Goal: Transaction & Acquisition: Purchase product/service

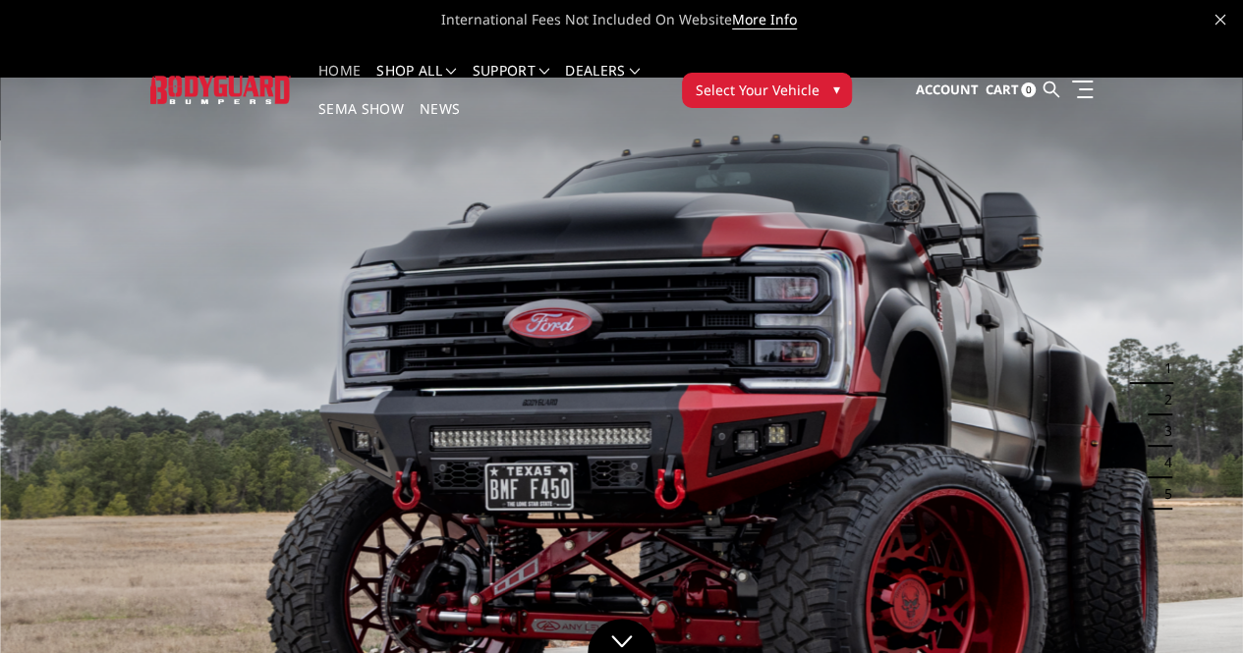
click at [839, 79] on span "▾" at bounding box center [835, 89] width 7 height 21
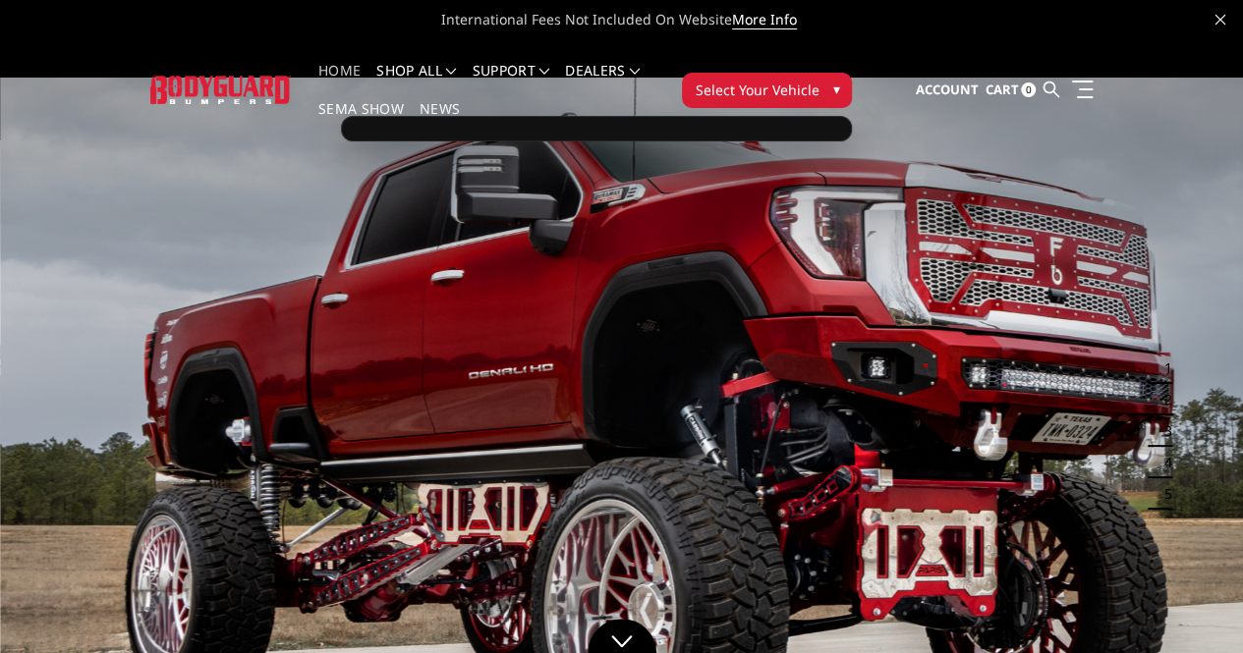
click at [839, 79] on span "▾" at bounding box center [835, 89] width 7 height 21
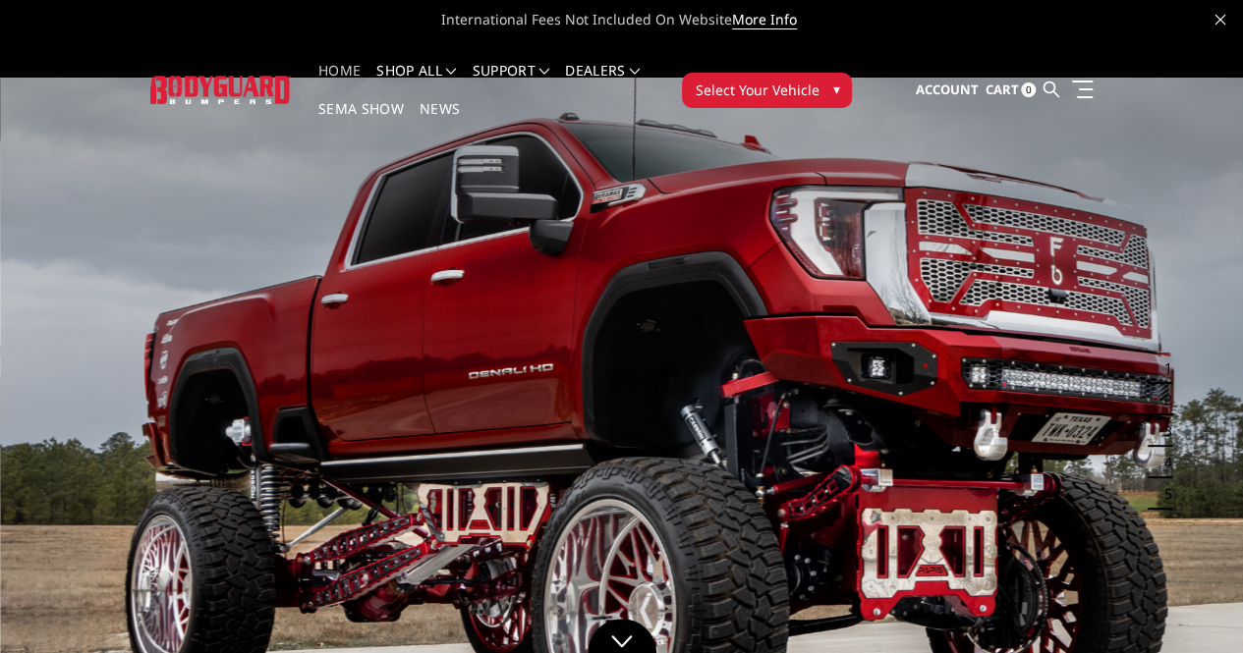
click at [839, 79] on span "▾" at bounding box center [835, 89] width 7 height 21
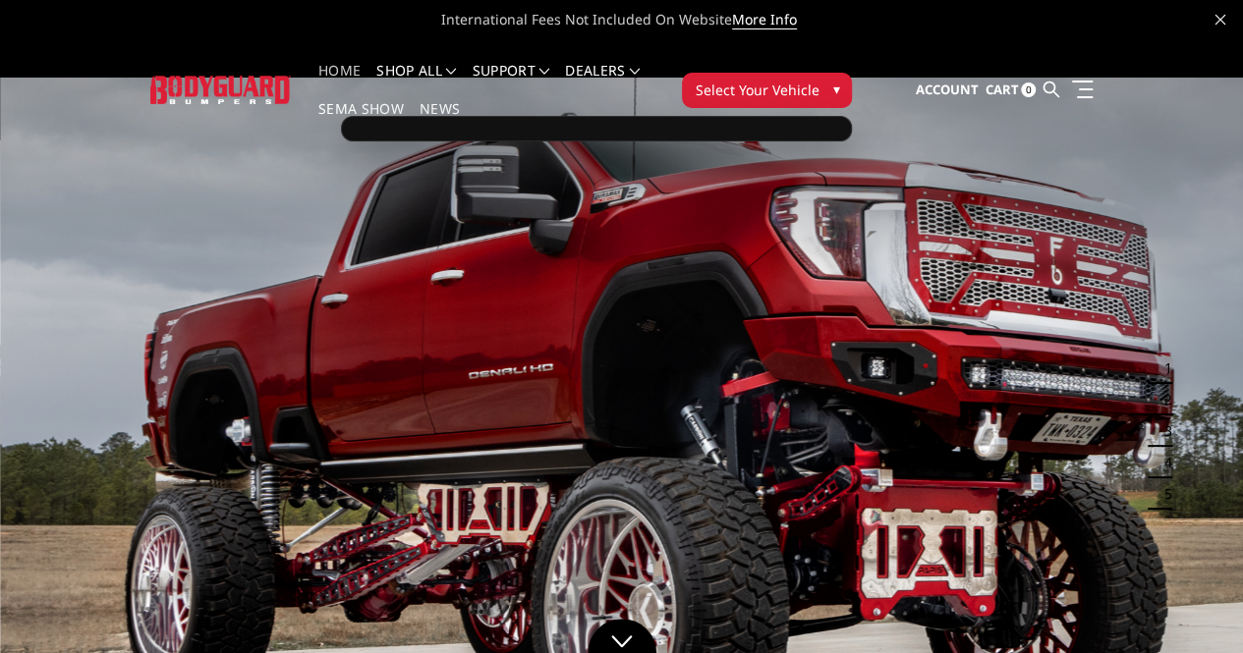
click at [852, 116] on div at bounding box center [596, 129] width 511 height 26
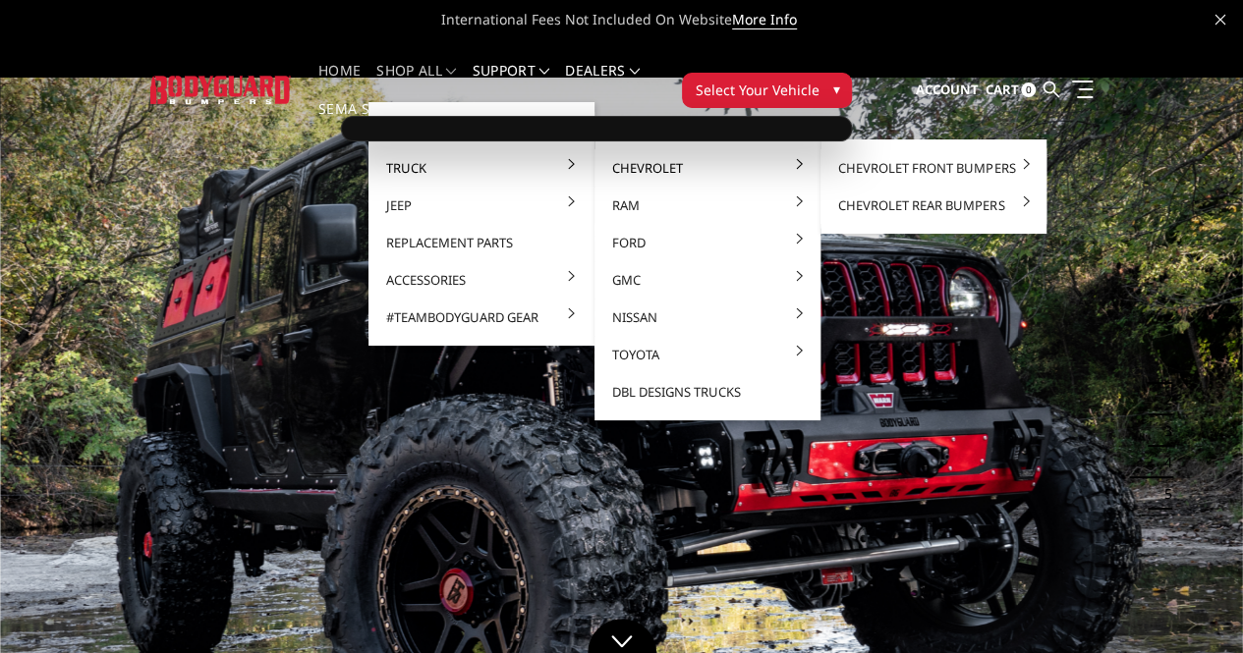
click at [602, 156] on link "Chevrolet" at bounding box center [707, 167] width 210 height 37
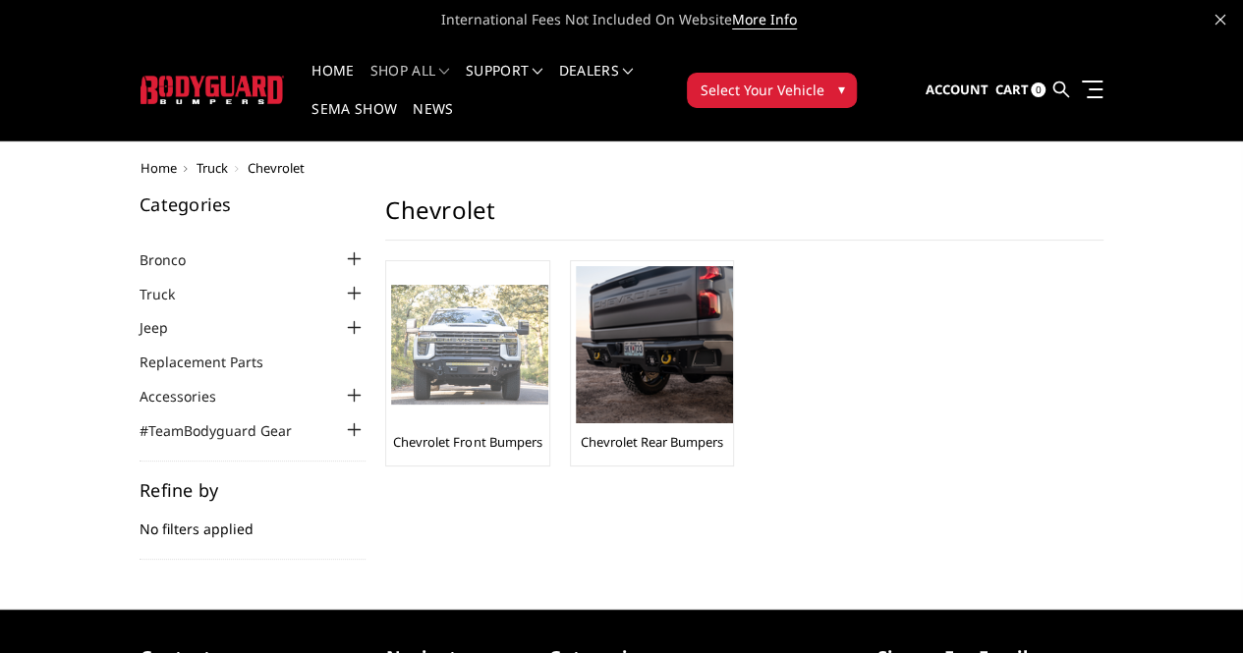
click at [391, 299] on img at bounding box center [469, 345] width 157 height 121
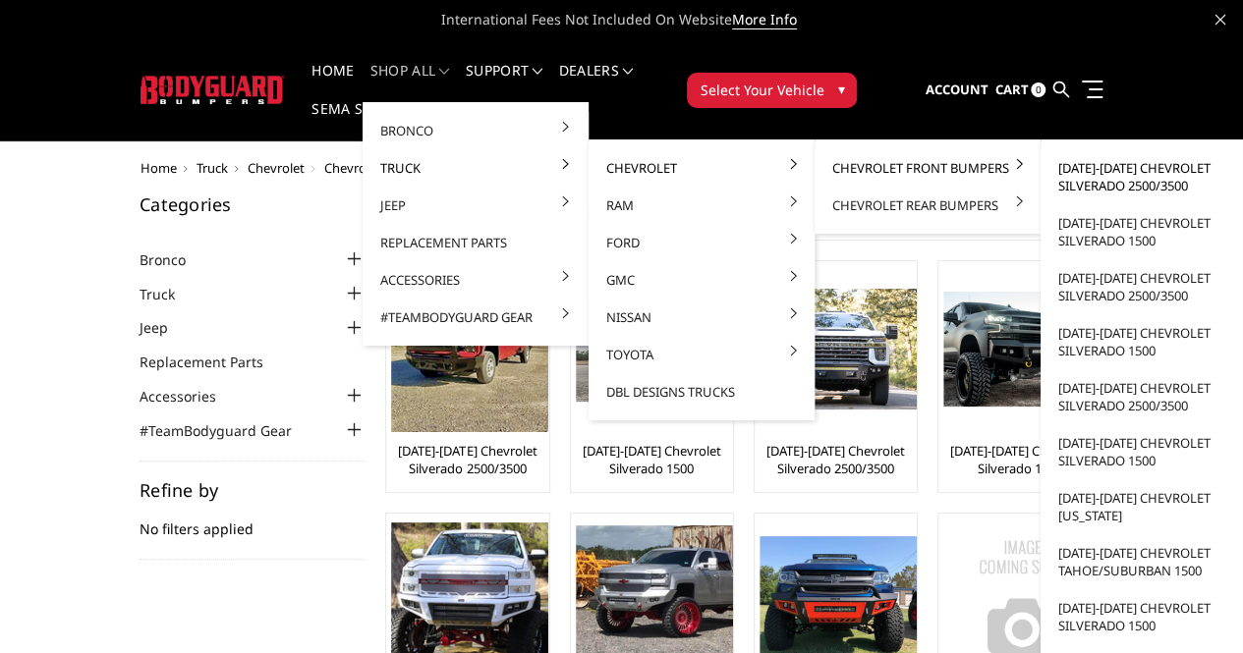
click at [1160, 171] on link "[DATE]-[DATE] Chevrolet Silverado 2500/3500" at bounding box center [1153, 176] width 210 height 55
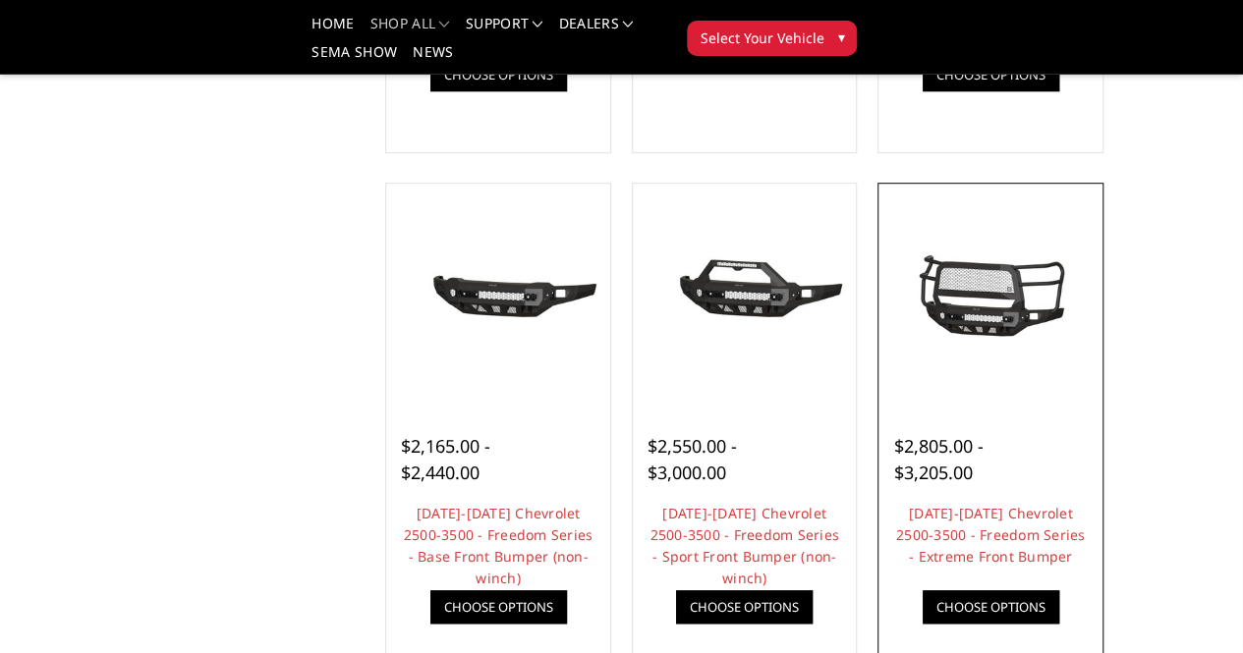
scroll to position [688, 0]
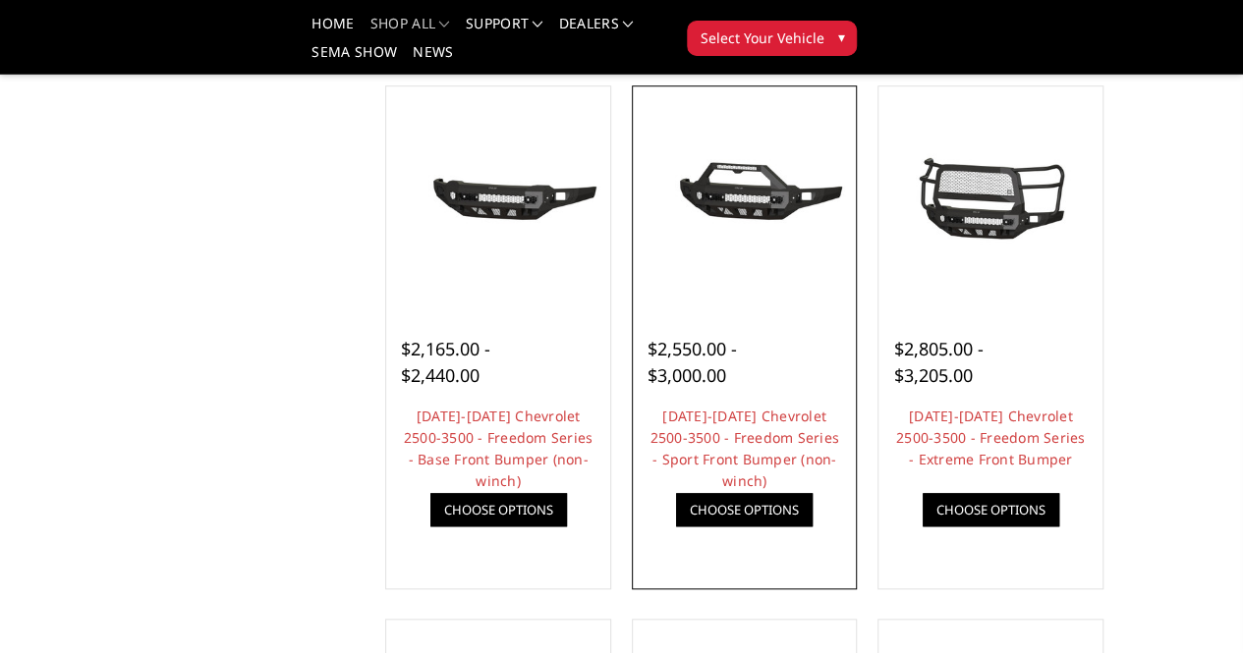
click at [763, 249] on img at bounding box center [745, 198] width 214 height 100
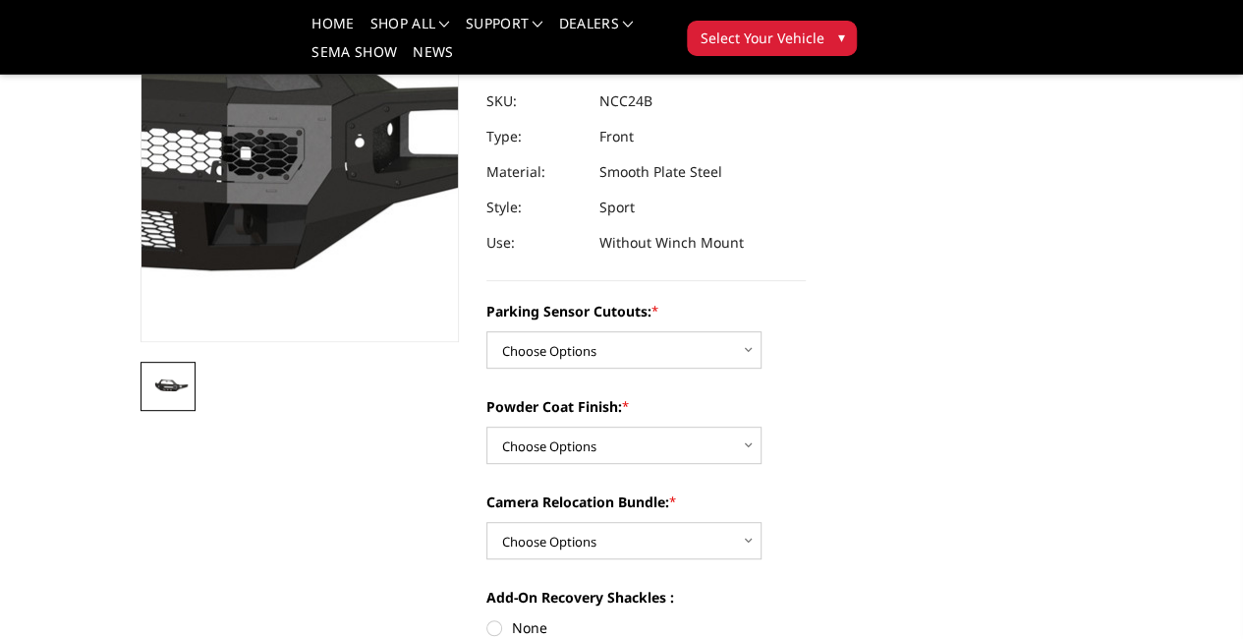
scroll to position [295, 0]
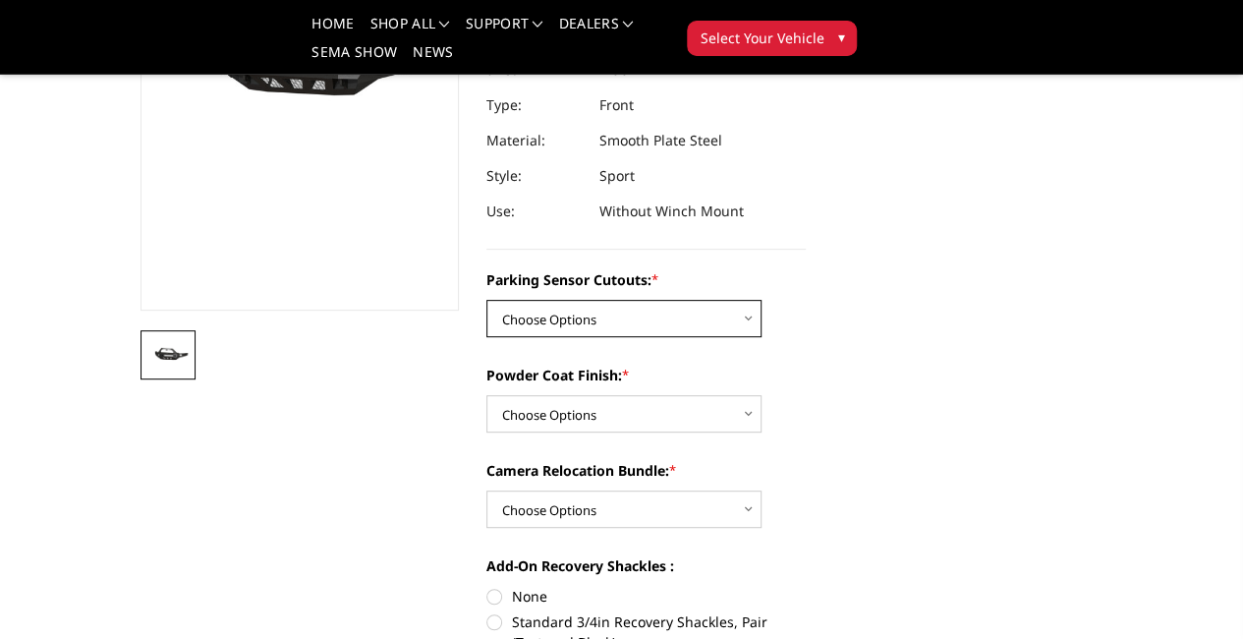
click at [742, 300] on select "Choose Options No - Without Parking Sensor Cutouts Yes - With Parking Sensor Cu…" at bounding box center [623, 318] width 275 height 37
select select "2972"
click at [486, 300] on select "Choose Options No - Without Parking Sensor Cutouts Yes - With Parking Sensor Cu…" at bounding box center [623, 318] width 275 height 37
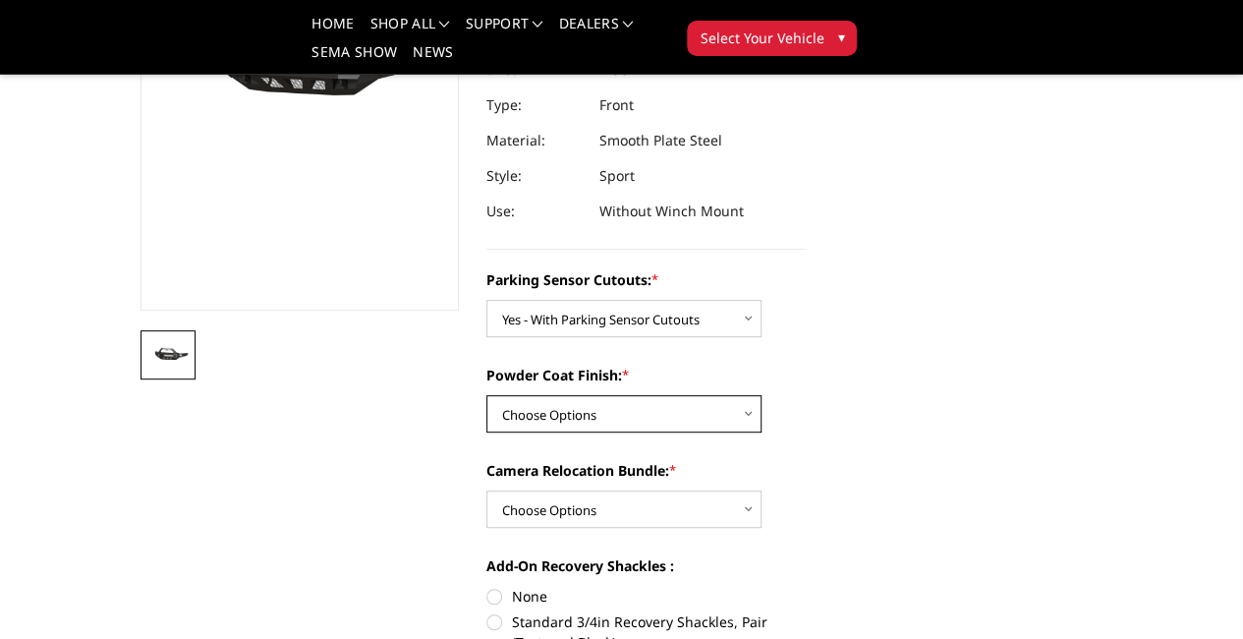
click at [743, 395] on select "Choose Options Bare Metal Texture Black Powder Coat" at bounding box center [623, 413] width 275 height 37
select select "2973"
click at [486, 395] on select "Choose Options Bare Metal Texture Black Powder Coat" at bounding box center [623, 413] width 275 height 37
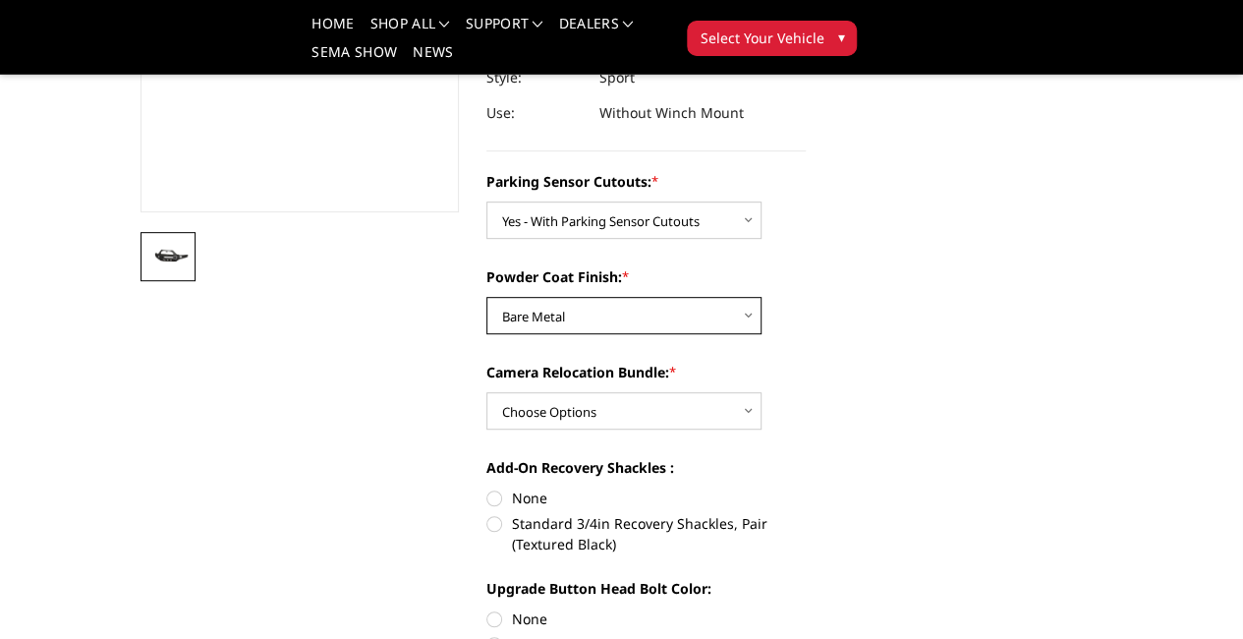
scroll to position [491, 0]
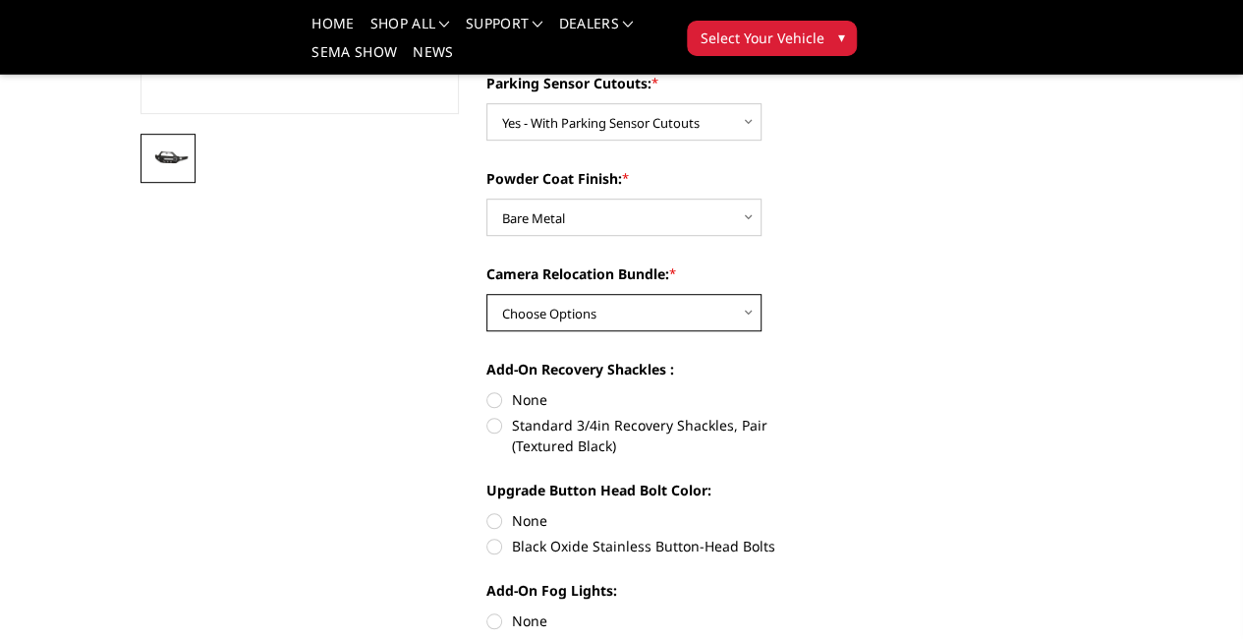
click at [742, 294] on select "Choose Options WITH Camera Relocation Bundle WITHOUT Camera Relocation Bundle" at bounding box center [623, 312] width 275 height 37
select select "2975"
click at [486, 294] on select "Choose Options WITH Camera Relocation Bundle WITHOUT Camera Relocation Bundle" at bounding box center [623, 312] width 275 height 37
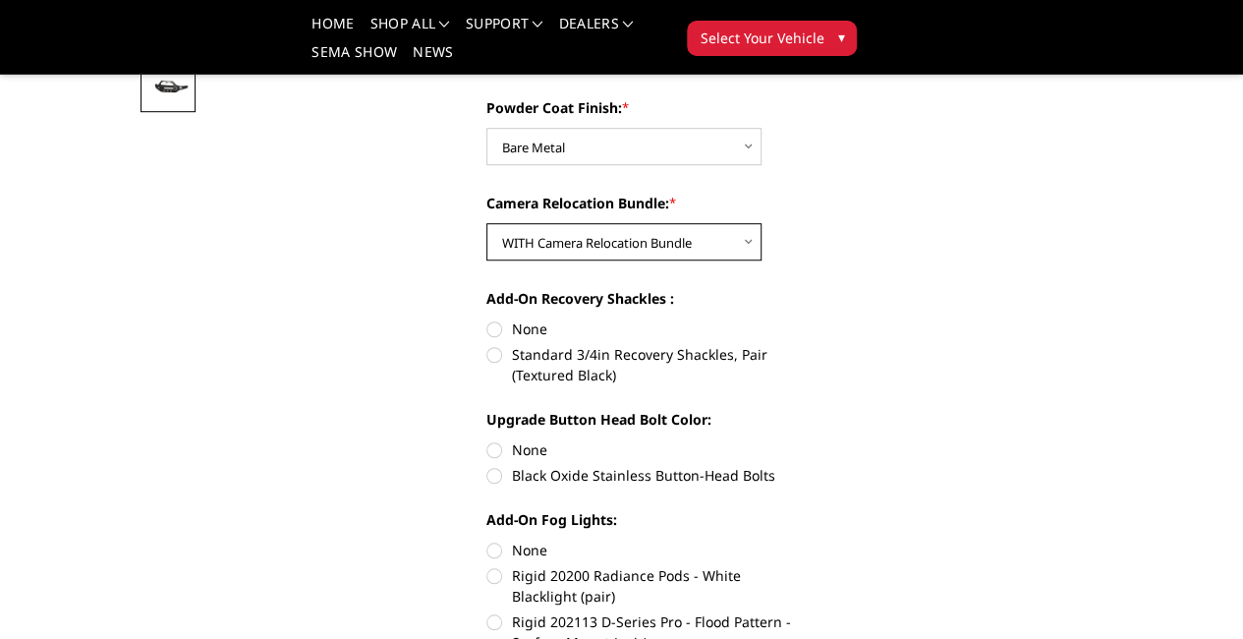
scroll to position [590, 0]
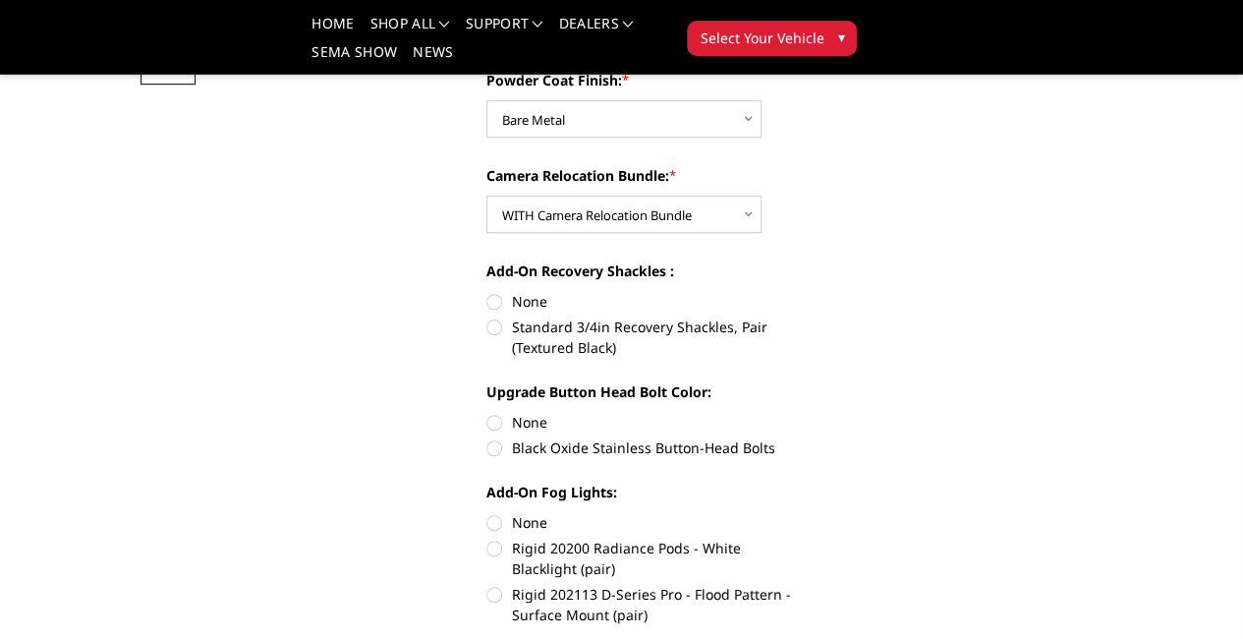
click at [487, 291] on label "None" at bounding box center [645, 301] width 319 height 21
click at [487, 291] on input "None" at bounding box center [486, 291] width 1 height 1
radio input "true"
click at [488, 412] on label "None" at bounding box center [645, 422] width 319 height 21
click at [487, 412] on input "None" at bounding box center [486, 412] width 1 height 1
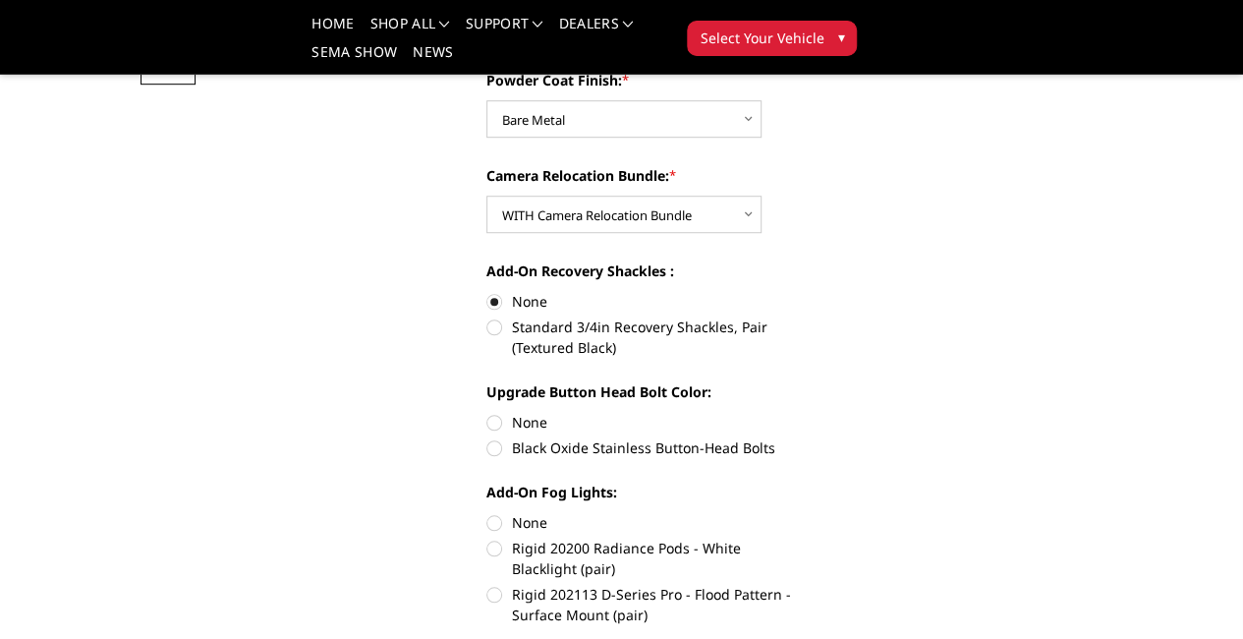
radio input "true"
click at [806, 412] on label "None" at bounding box center [645, 422] width 319 height 21
click at [487, 412] on input "None" at bounding box center [486, 412] width 1 height 1
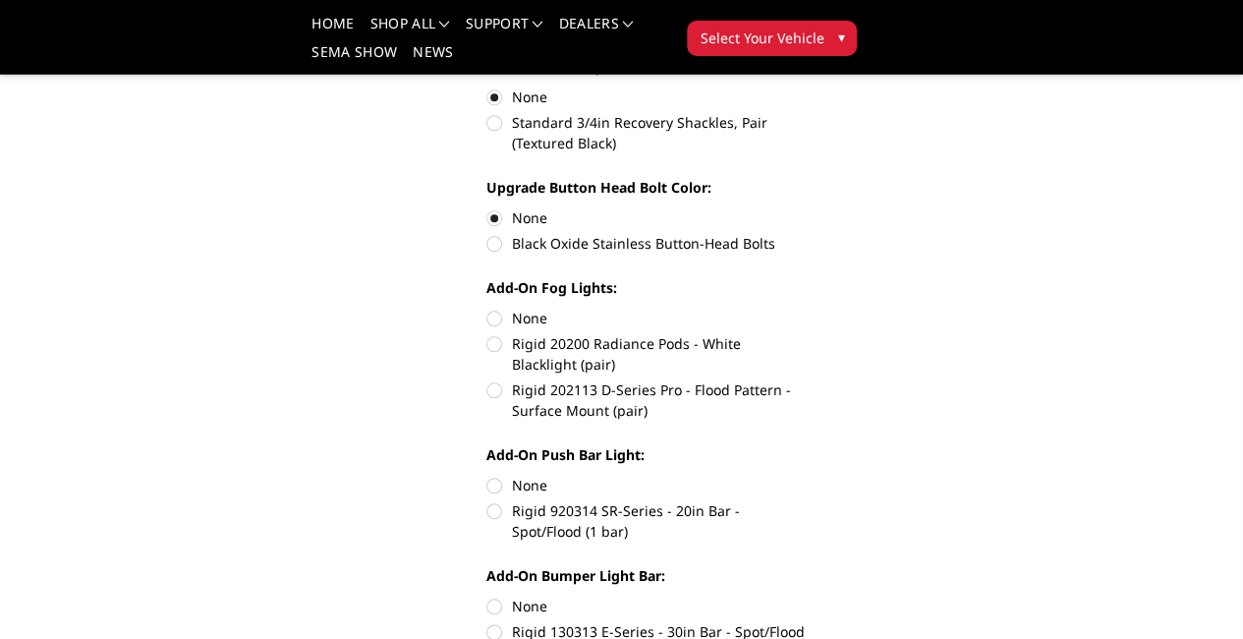
scroll to position [786, 0]
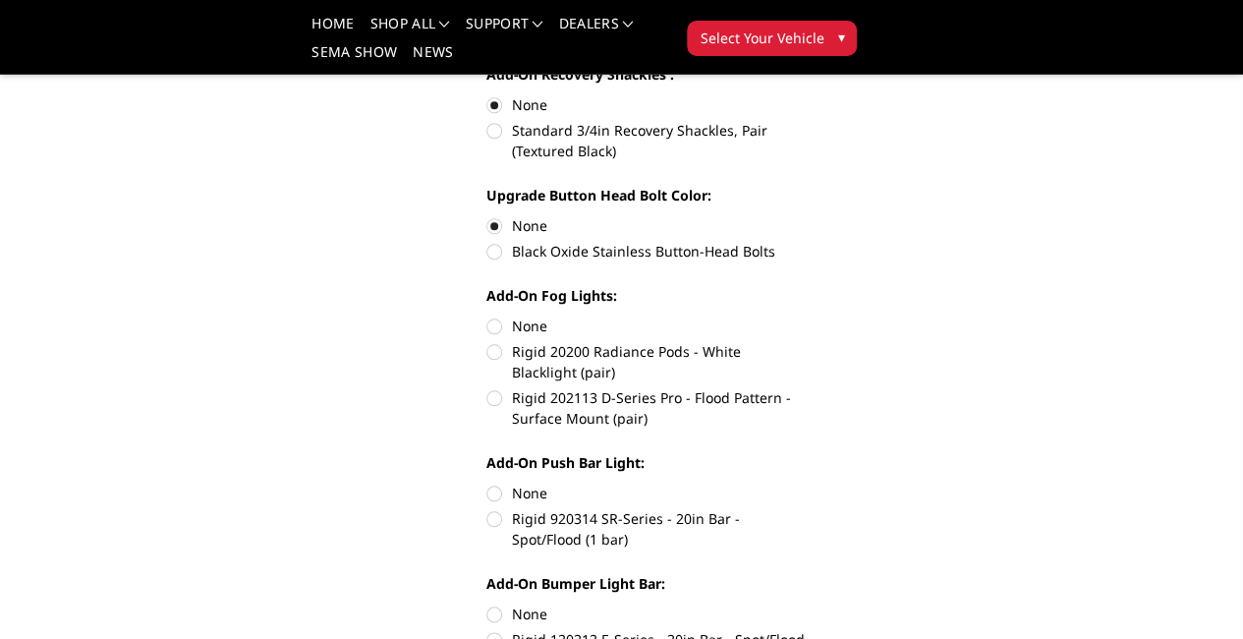
click at [486, 315] on label "None" at bounding box center [645, 325] width 319 height 21
click at [486, 315] on input "None" at bounding box center [486, 315] width 1 height 1
radio input "true"
click at [487, 482] on label "None" at bounding box center [645, 492] width 319 height 21
click at [487, 482] on input "None" at bounding box center [486, 482] width 1 height 1
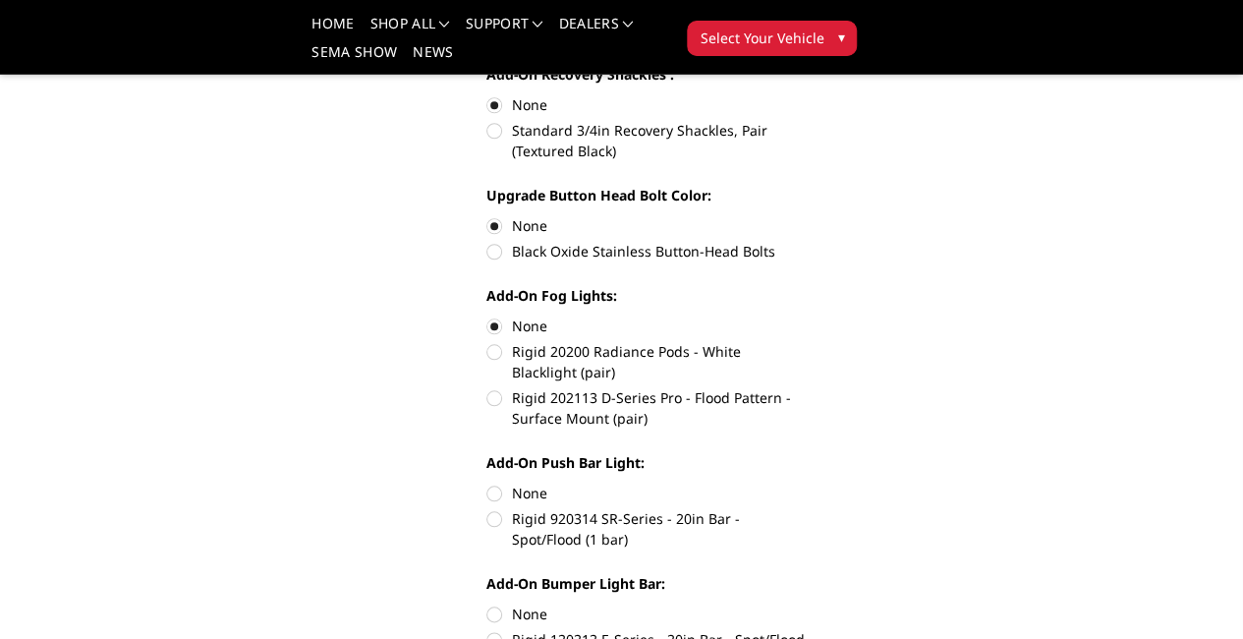
radio input "true"
click at [486, 603] on label "None" at bounding box center [645, 613] width 319 height 21
click at [486, 603] on input "None" at bounding box center [486, 603] width 1 height 1
radio input "true"
click at [486, 387] on label "Rigid 202113 D-Series Pro - Flood Pattern - Surface Mount (pair)" at bounding box center [645, 407] width 319 height 41
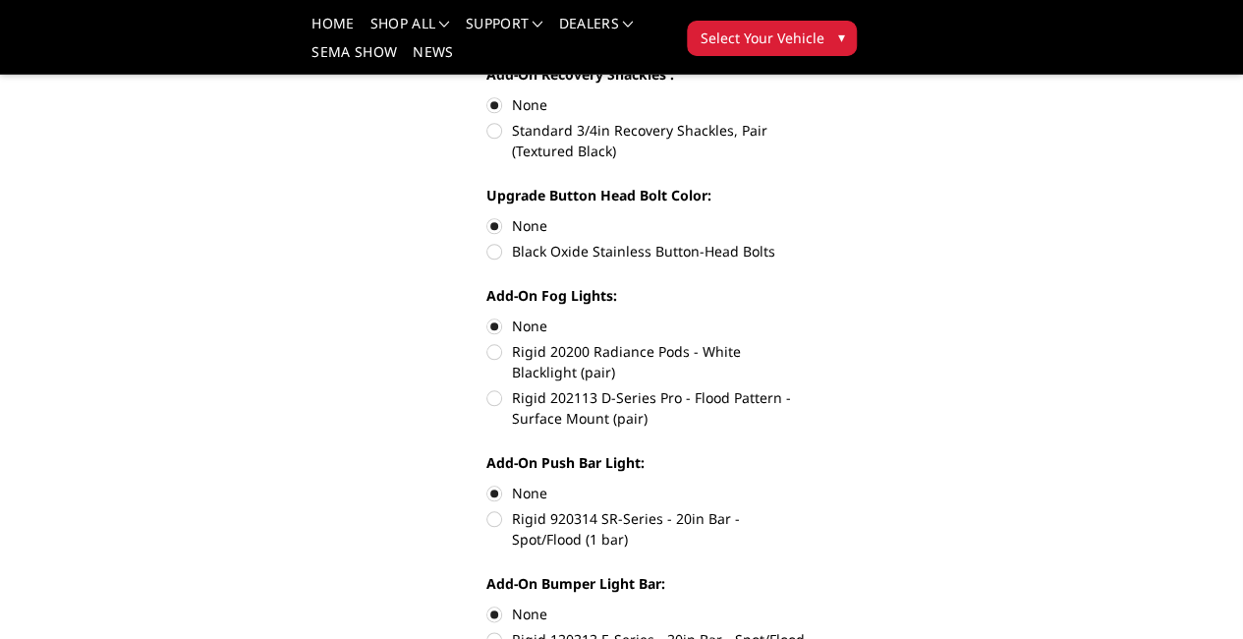
click at [806, 341] on input "Rigid 202113 D-Series Pro - Flood Pattern - Surface Mount (pair)" at bounding box center [806, 341] width 1 height 1
radio input "true"
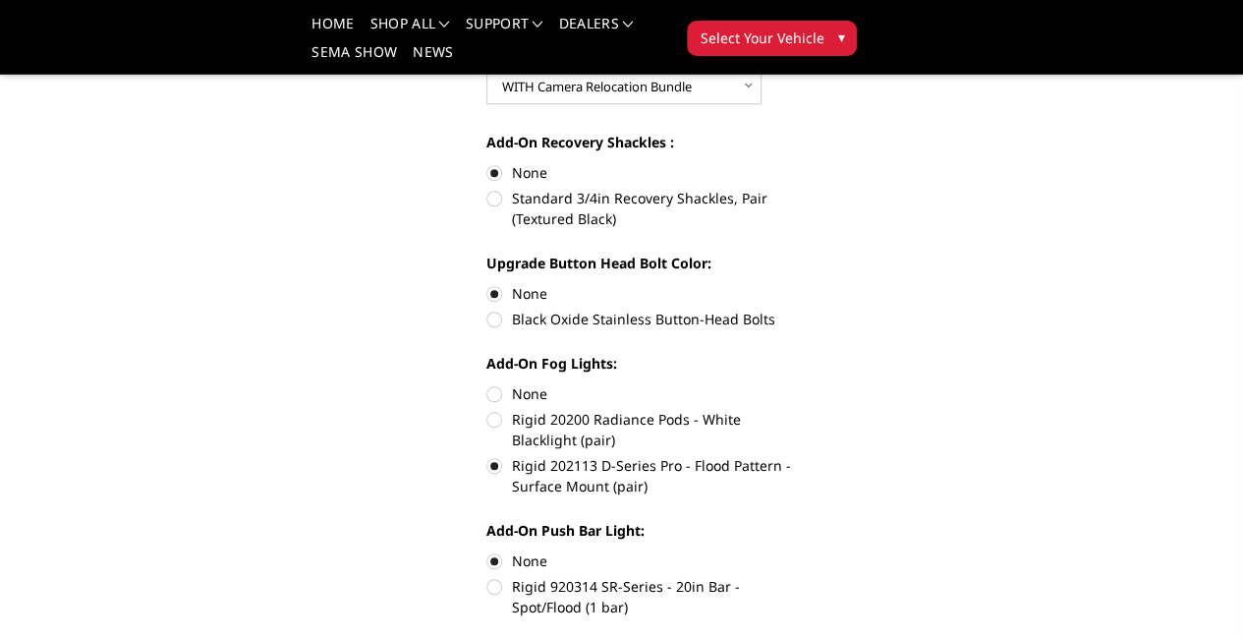
scroll to position [688, 0]
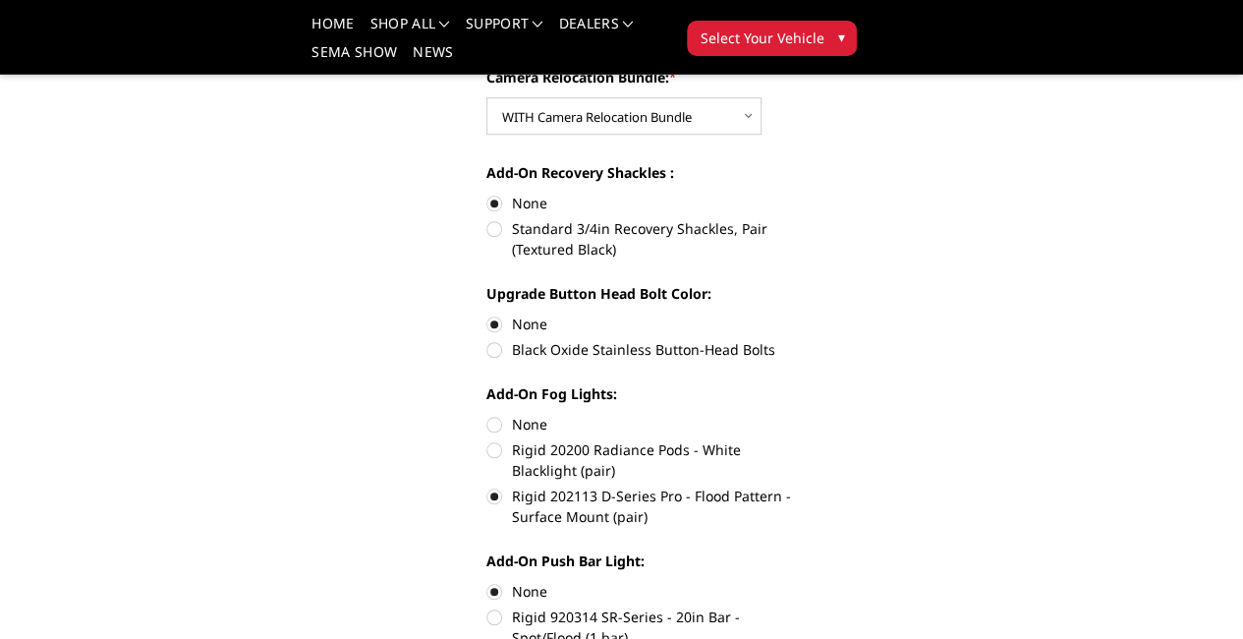
click at [487, 439] on label "Rigid 20200 Radiance Pods - White Blacklight (pair)" at bounding box center [645, 459] width 319 height 41
click at [806, 414] on input "Rigid 20200 Radiance Pods - White Blacklight (pair)" at bounding box center [806, 414] width 1 height 1
radio input "true"
click at [491, 485] on label "Rigid 202113 D-Series Pro - Flood Pattern - Surface Mount (pair)" at bounding box center [645, 505] width 319 height 41
click at [806, 439] on input "Rigid 202113 D-Series Pro - Flood Pattern - Surface Mount (pair)" at bounding box center [806, 439] width 1 height 1
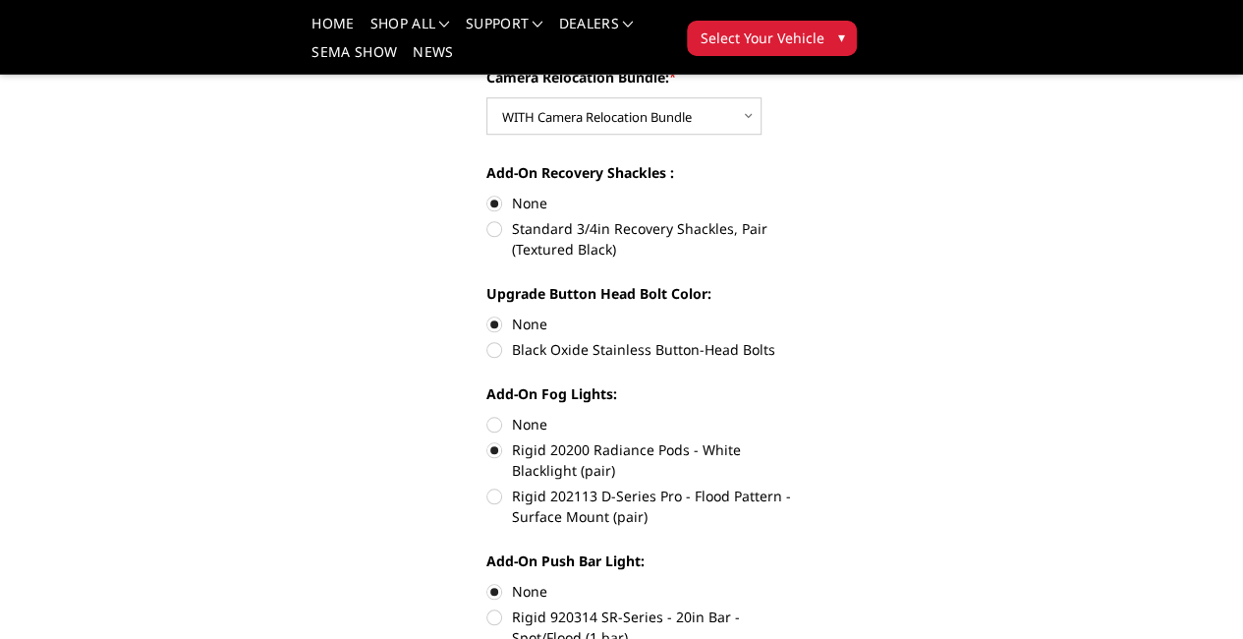
radio input "true"
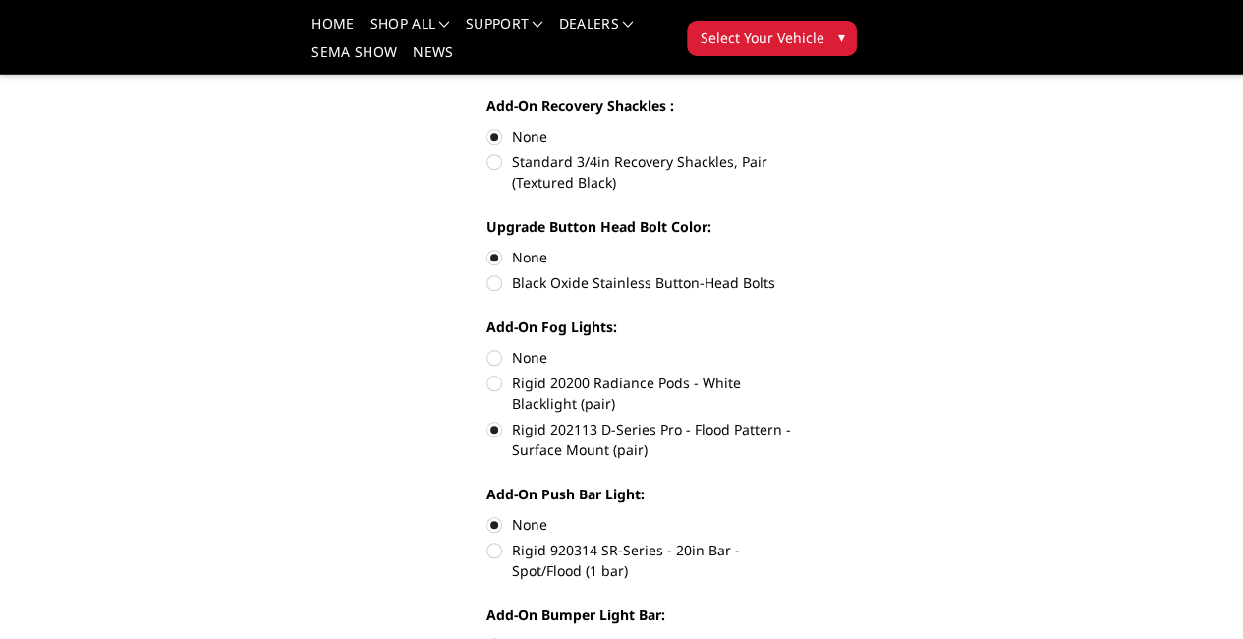
scroll to position [786, 0]
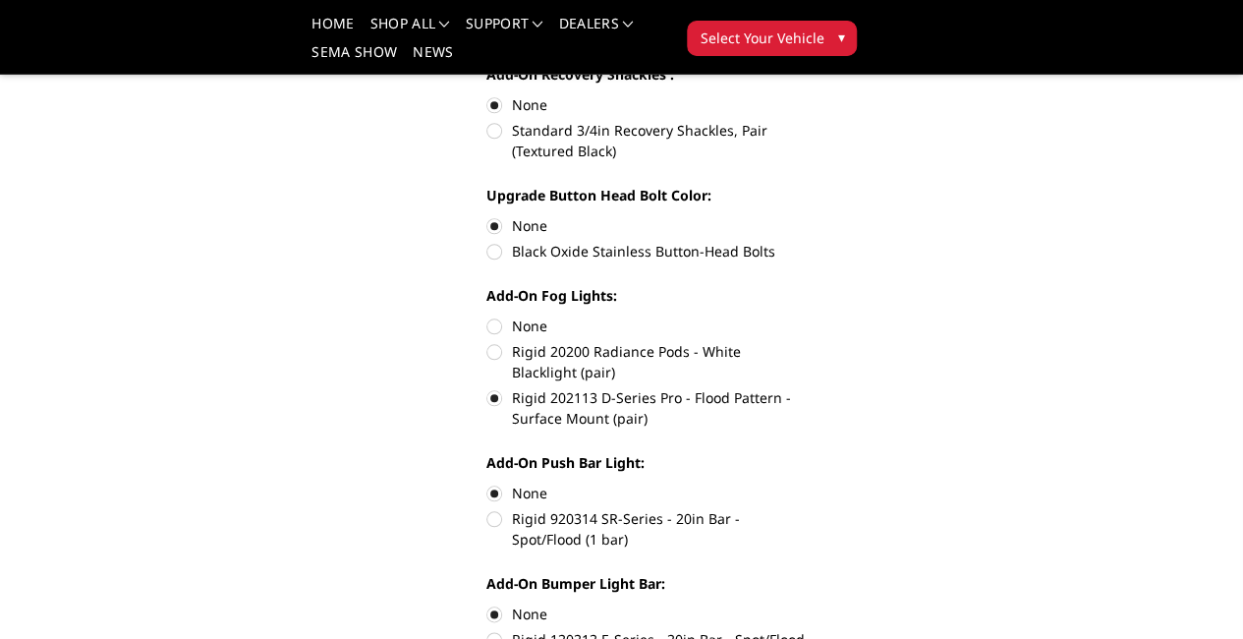
click at [487, 508] on label "Rigid 920314 SR-Series - 20in Bar - Spot/Flood (1 bar)" at bounding box center [645, 528] width 319 height 41
click at [806, 482] on input "Rigid 920314 SR-Series - 20in Bar - Spot/Flood (1 bar)" at bounding box center [806, 482] width 1 height 1
radio input "true"
click at [486, 482] on label "None" at bounding box center [645, 492] width 319 height 21
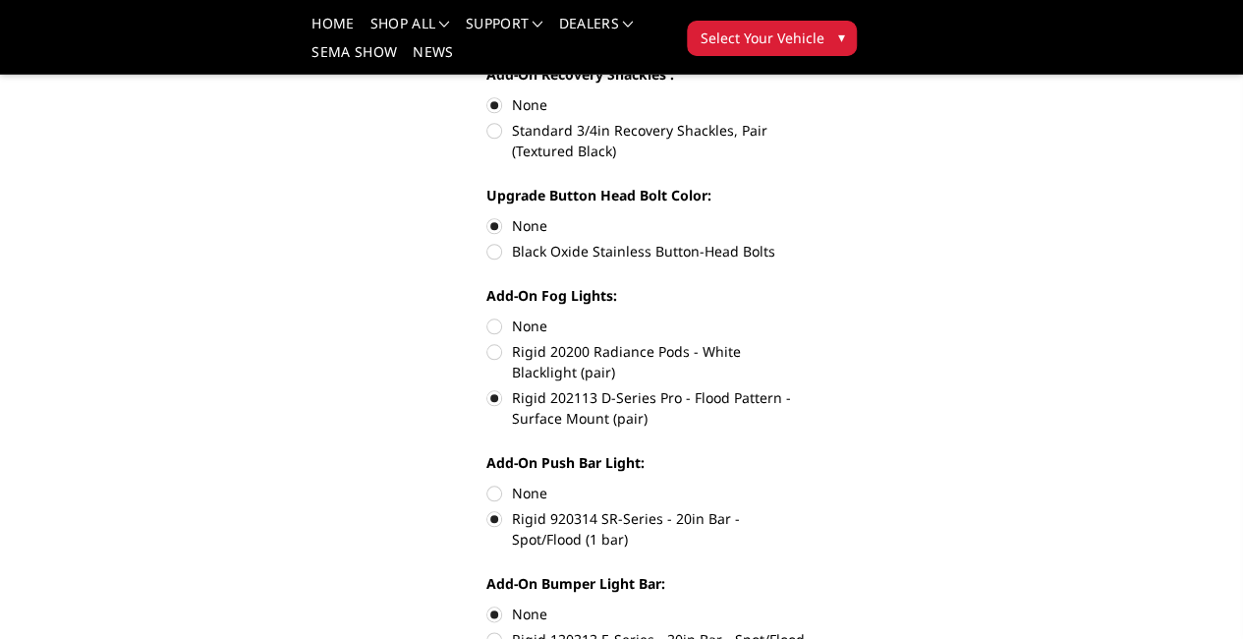
click at [486, 482] on input "None" at bounding box center [486, 482] width 1 height 1
radio input "true"
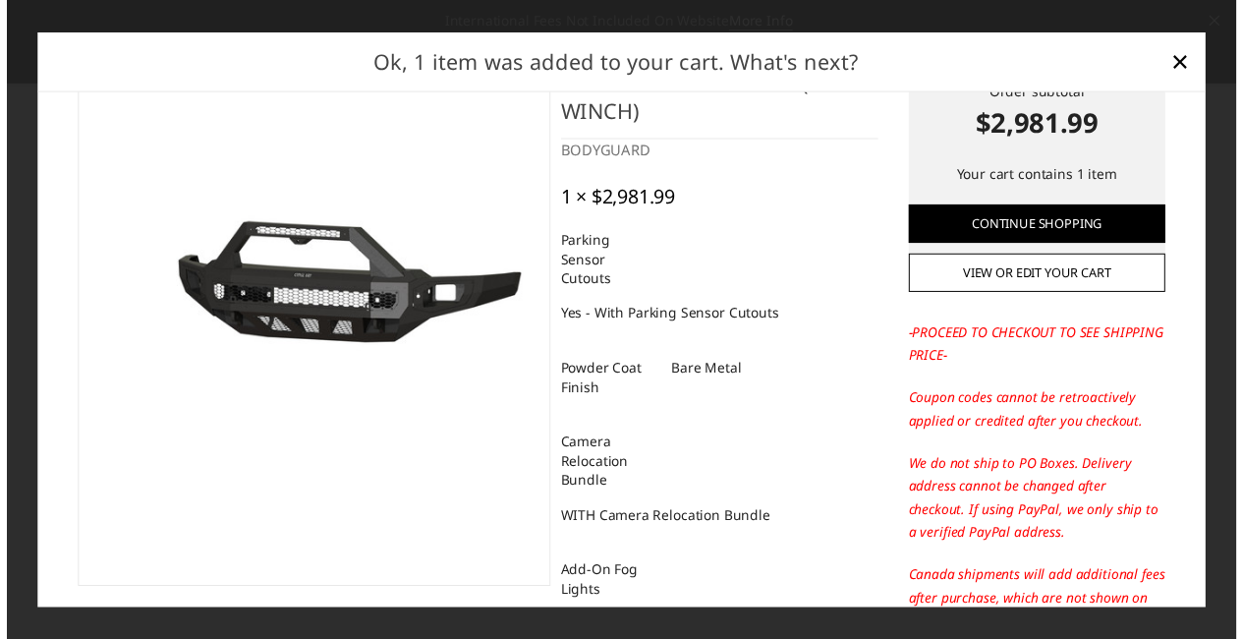
scroll to position [0, 0]
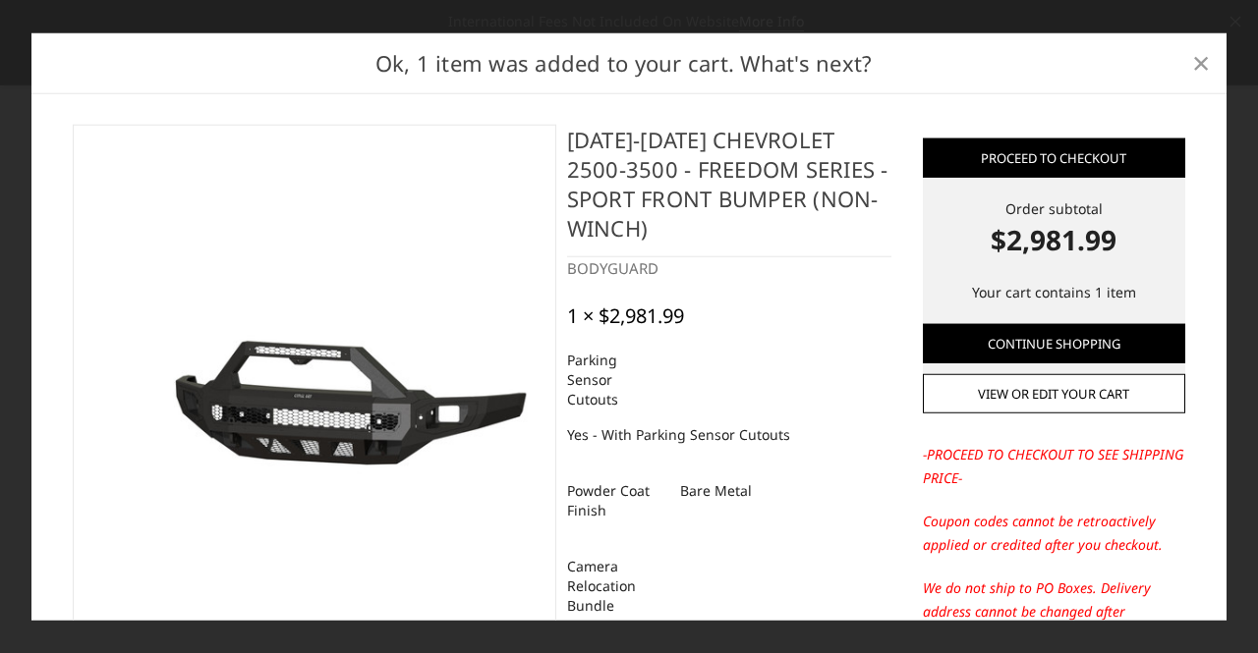
click at [1200, 64] on span "×" at bounding box center [1201, 62] width 18 height 42
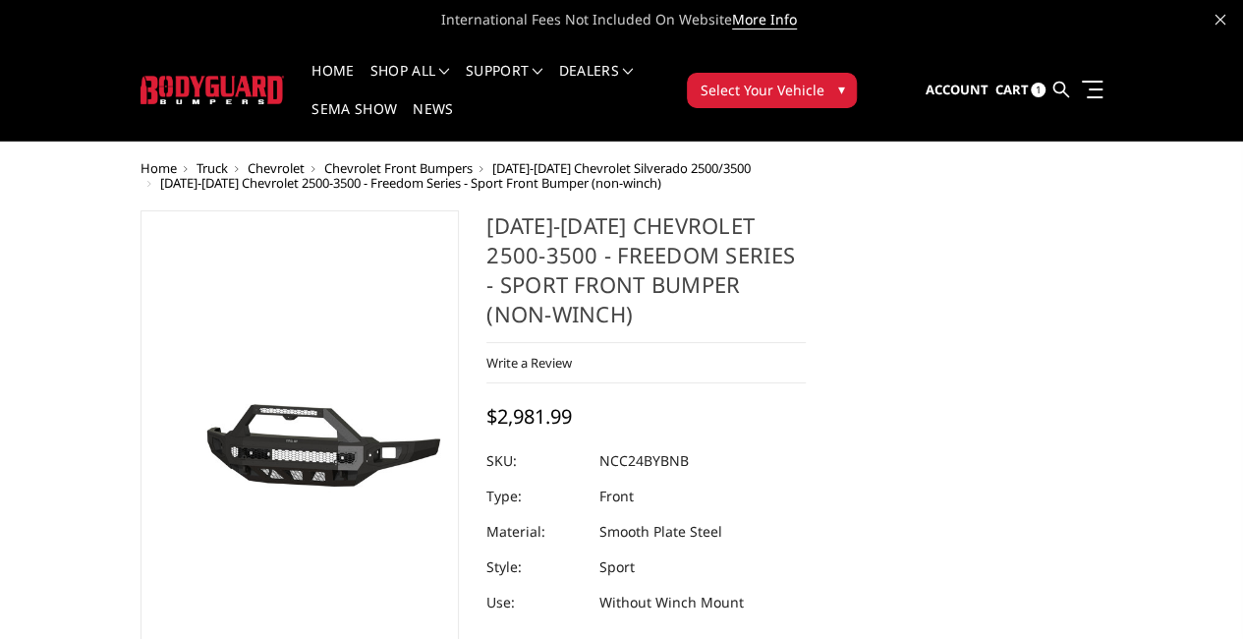
click at [248, 159] on span "Chevrolet" at bounding box center [276, 168] width 57 height 18
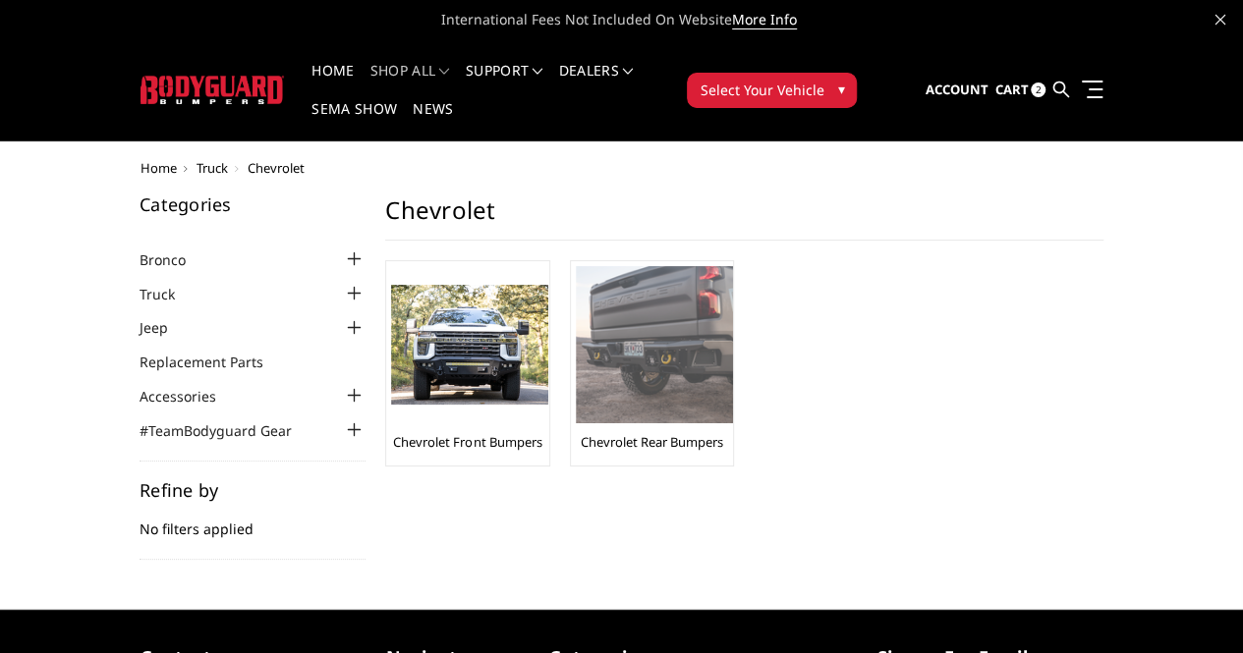
click at [576, 269] on img at bounding box center [654, 344] width 157 height 157
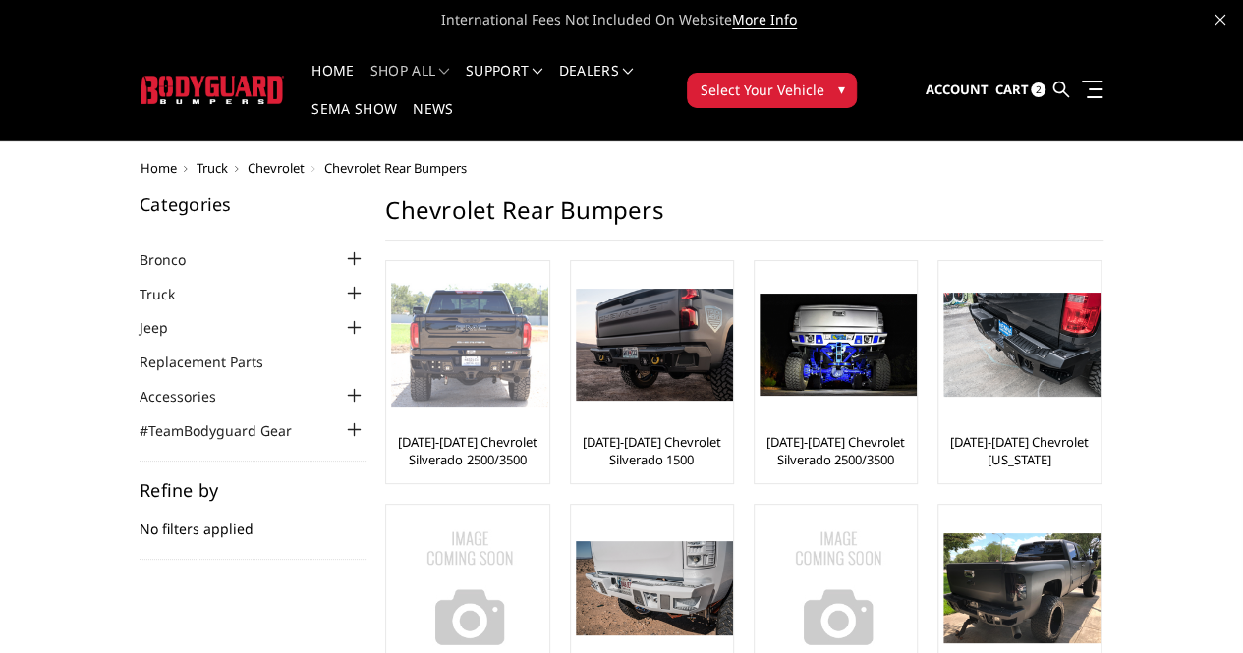
click at [391, 300] on img at bounding box center [469, 345] width 157 height 124
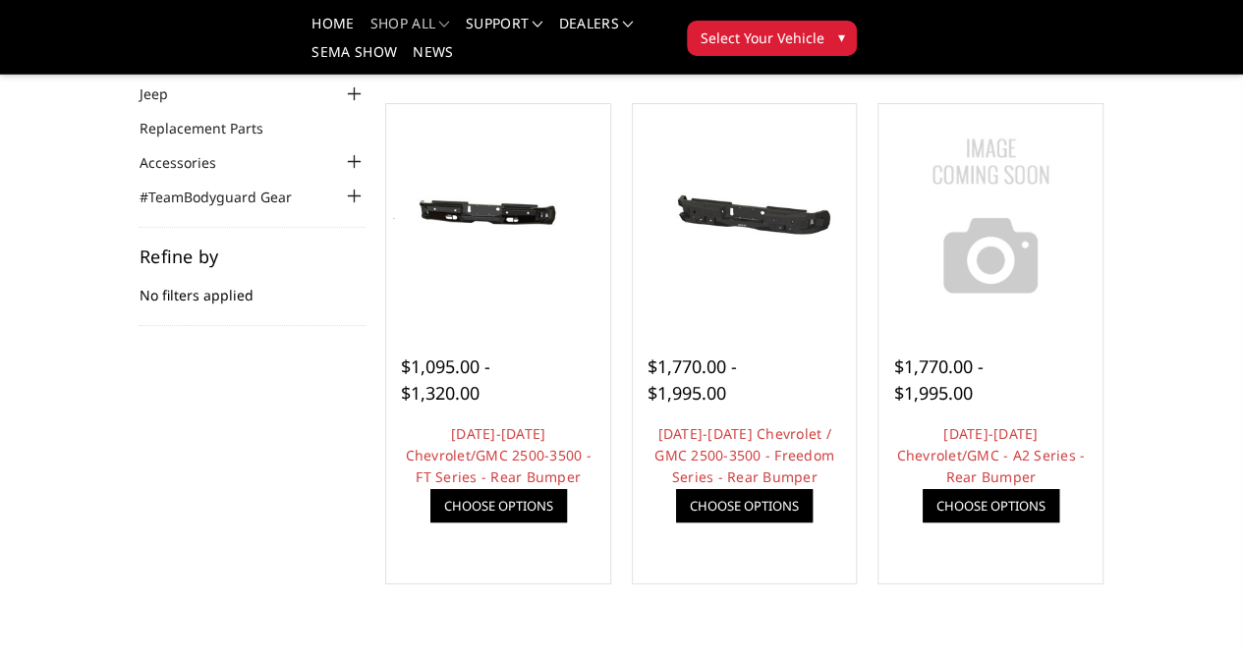
scroll to position [98, 0]
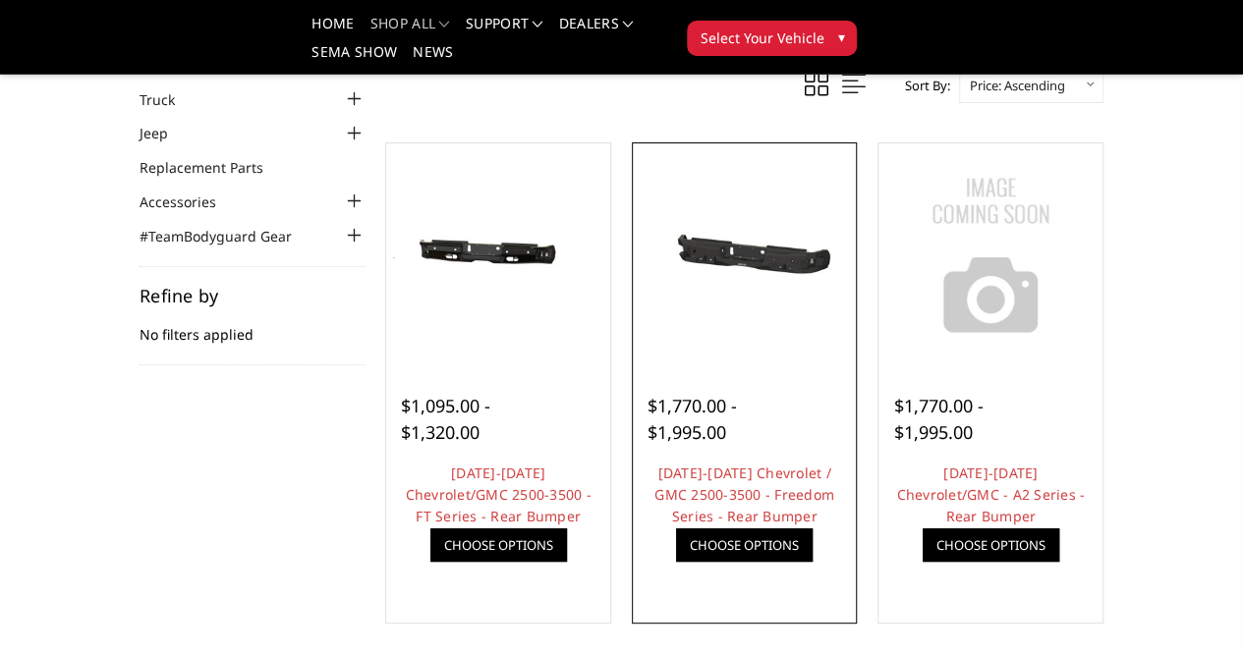
click at [0, 0] on img at bounding box center [0, 0] width 0 height 0
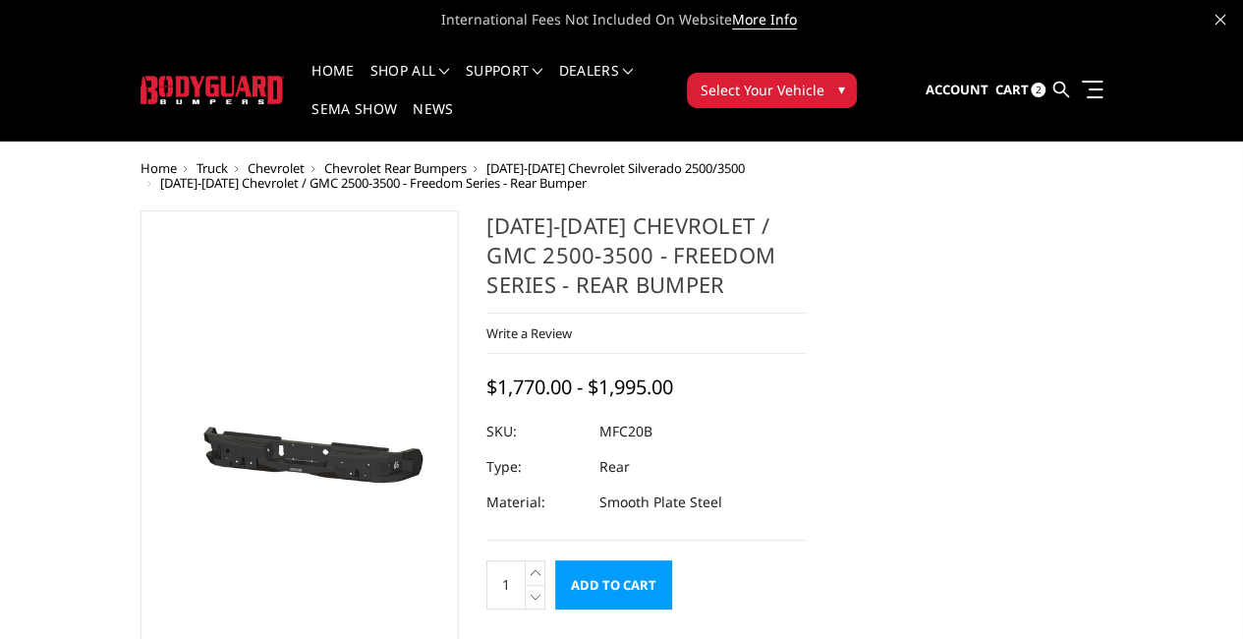
drag, startPoint x: 0, startPoint y: 0, endPoint x: 746, endPoint y: 321, distance: 812.1
click at [746, 321] on div "2020-2025 Chevrolet / GMC 2500-3500 - Freedom Series - Rear Bumper Write a Revi…" at bounding box center [645, 375] width 319 height 330
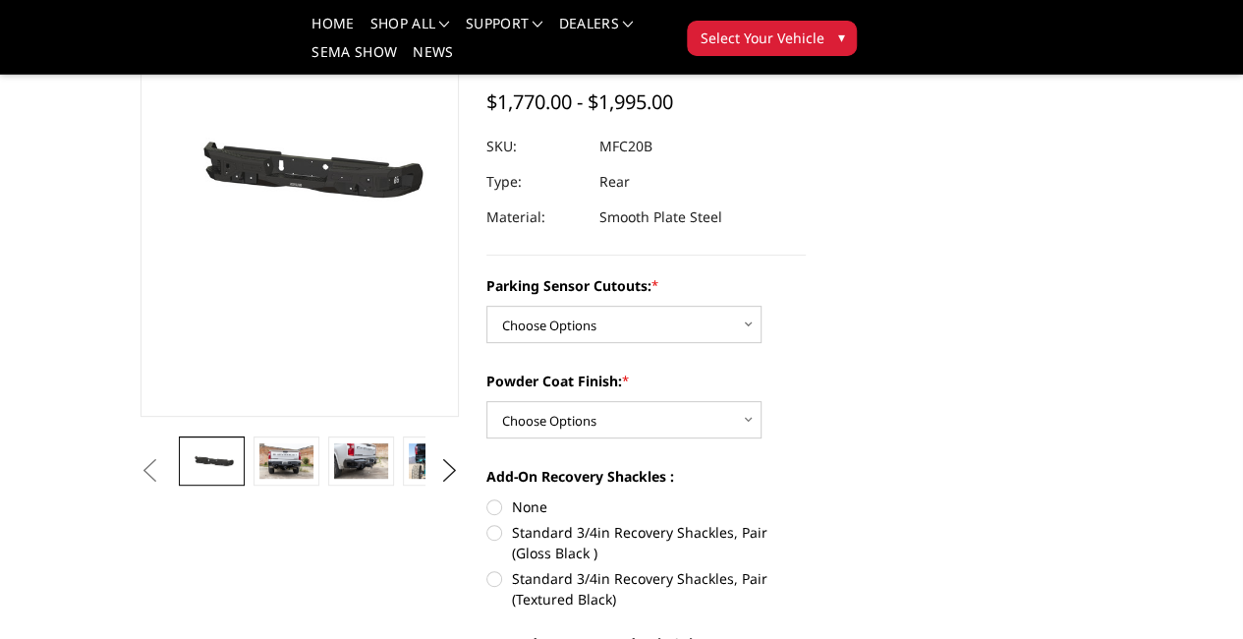
scroll to position [197, 0]
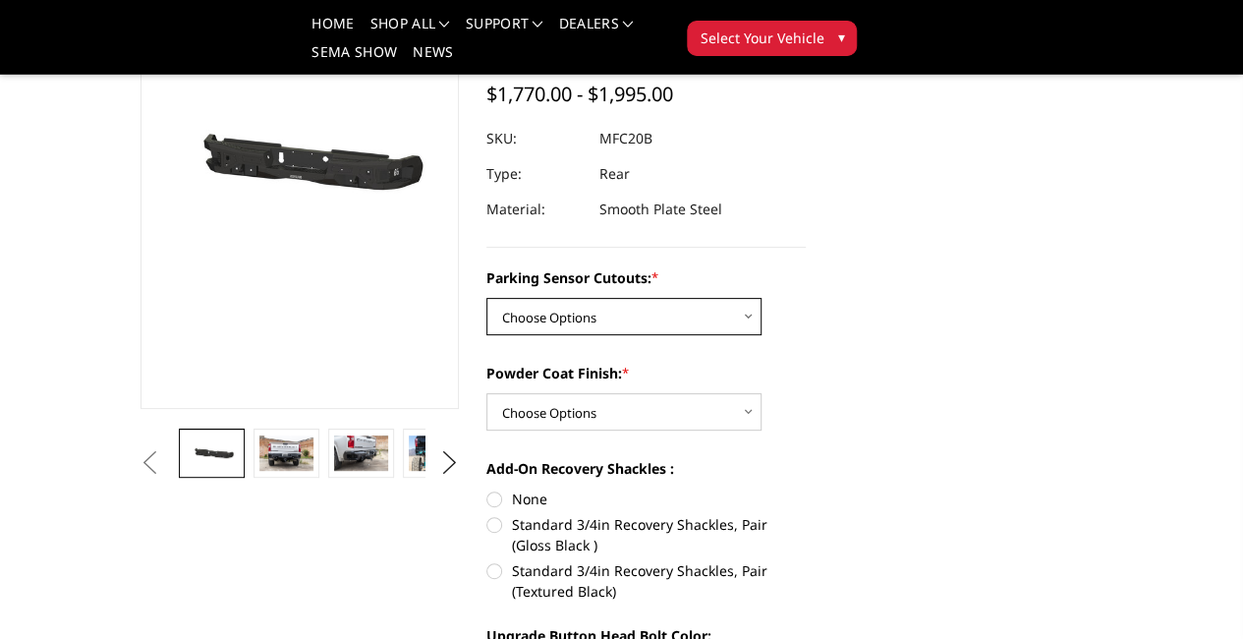
click at [749, 298] on select "Choose Options No - Without Parking Sensor Cutouts Yes - With Parking Sensor Cu…" at bounding box center [623, 316] width 275 height 37
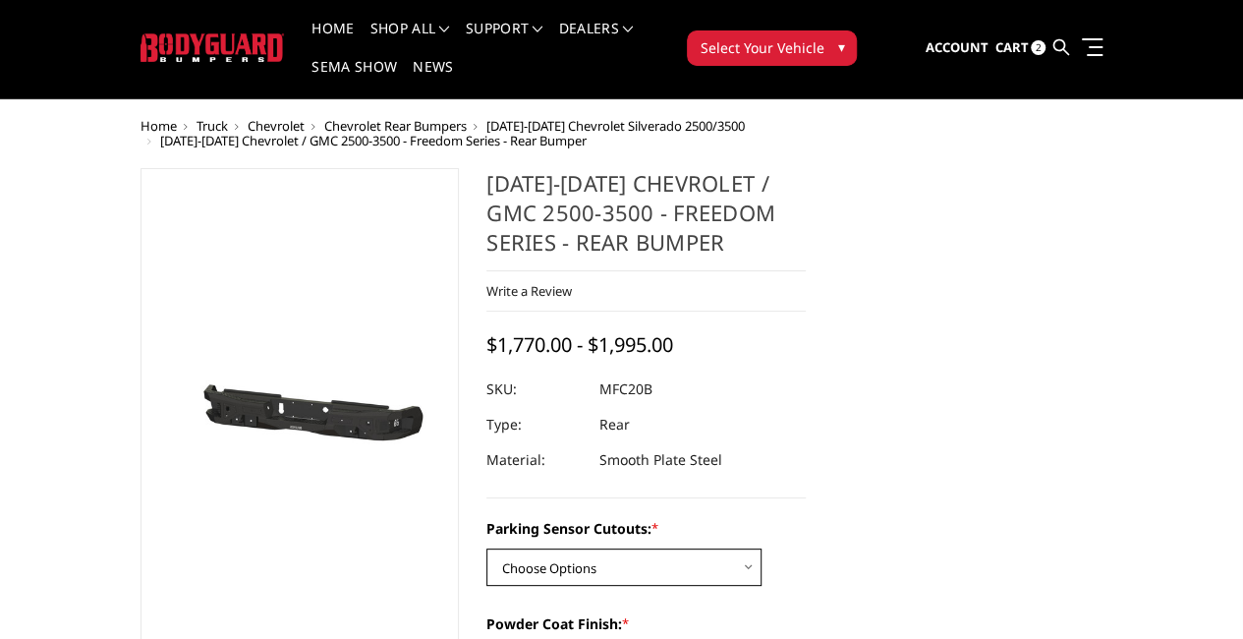
scroll to position [0, 0]
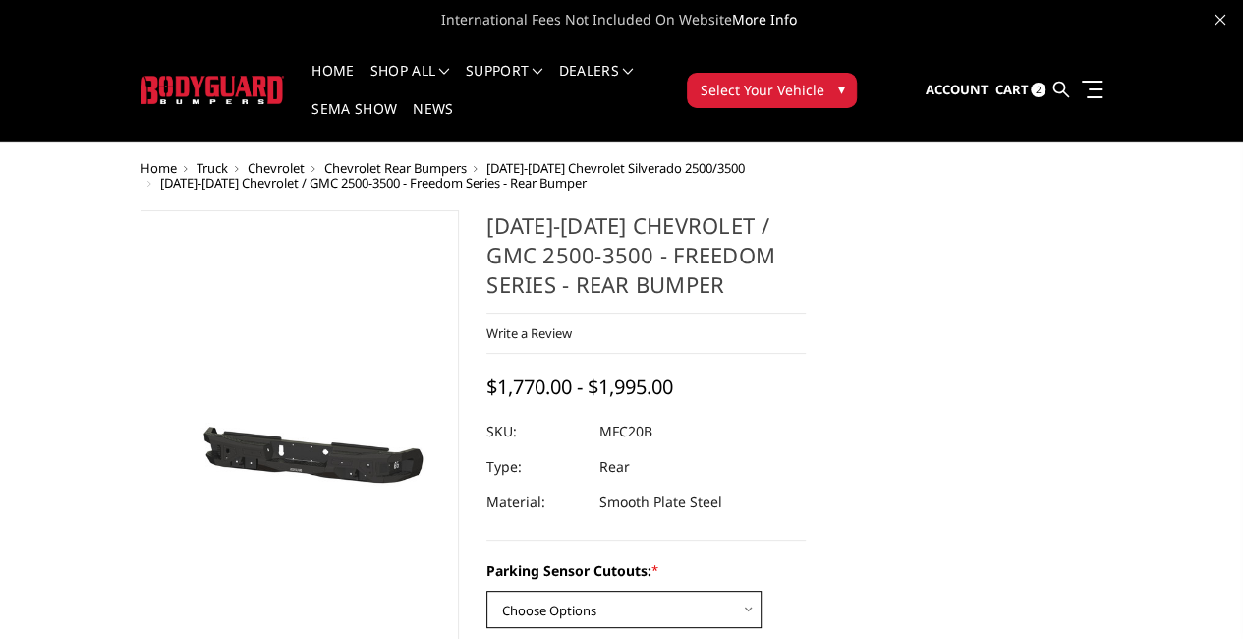
click at [736, 591] on select "Choose Options No - Without Parking Sensor Cutouts Yes - With Parking Sensor Cu…" at bounding box center [623, 609] width 275 height 37
select select "2870"
click at [486, 591] on select "Choose Options No - Without Parking Sensor Cutouts Yes - With Parking Sensor Cu…" at bounding box center [623, 609] width 275 height 37
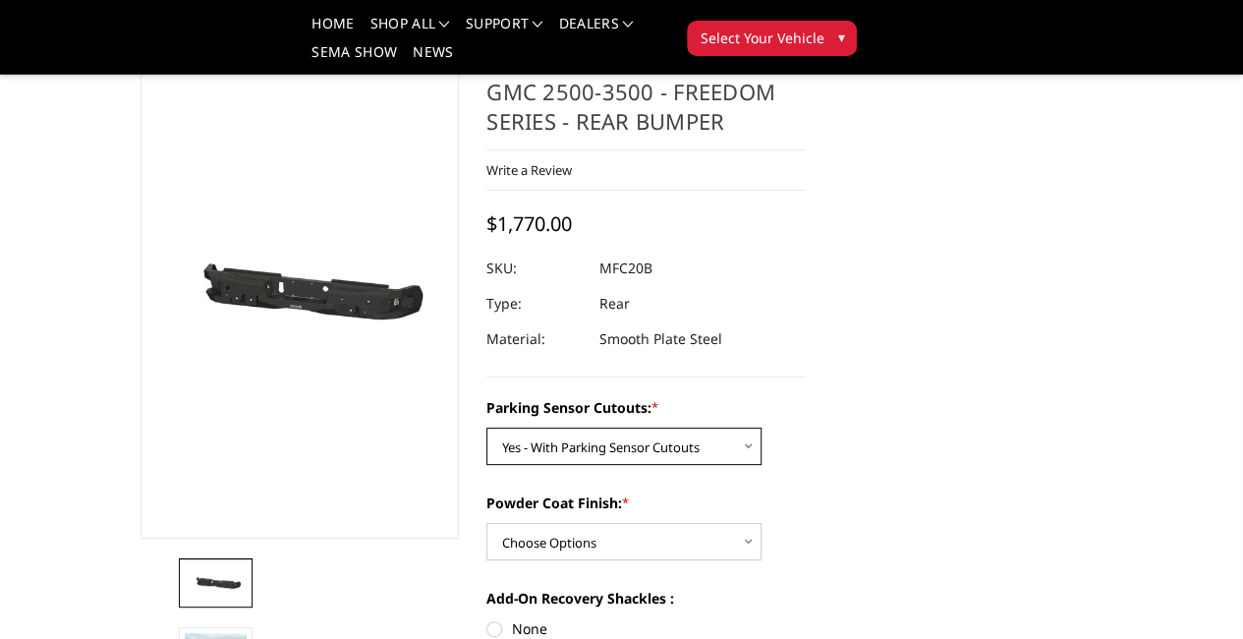
scroll to position [98, 0]
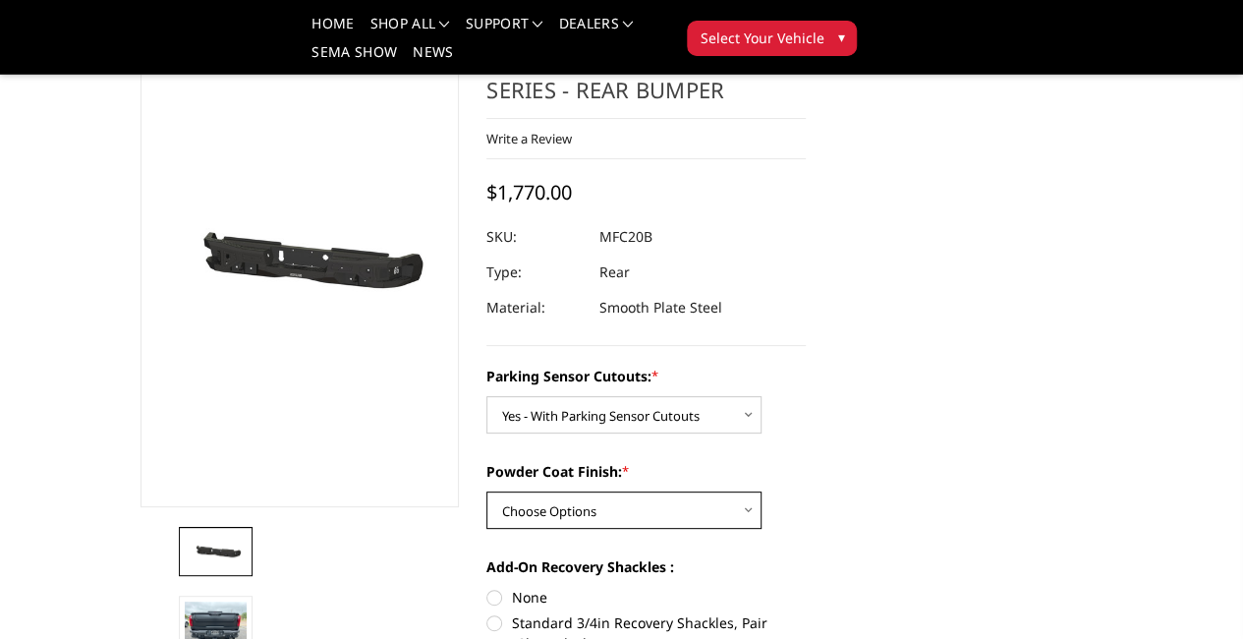
click at [748, 491] on select "Choose Options Bare Metal Texture Black Powder Coat" at bounding box center [623, 509] width 275 height 37
select select "2871"
click at [486, 491] on select "Choose Options Bare Metal Texture Black Powder Coat" at bounding box center [623, 509] width 275 height 37
click at [489, 587] on label "None" at bounding box center [645, 597] width 319 height 21
click at [487, 587] on input "None" at bounding box center [486, 587] width 1 height 1
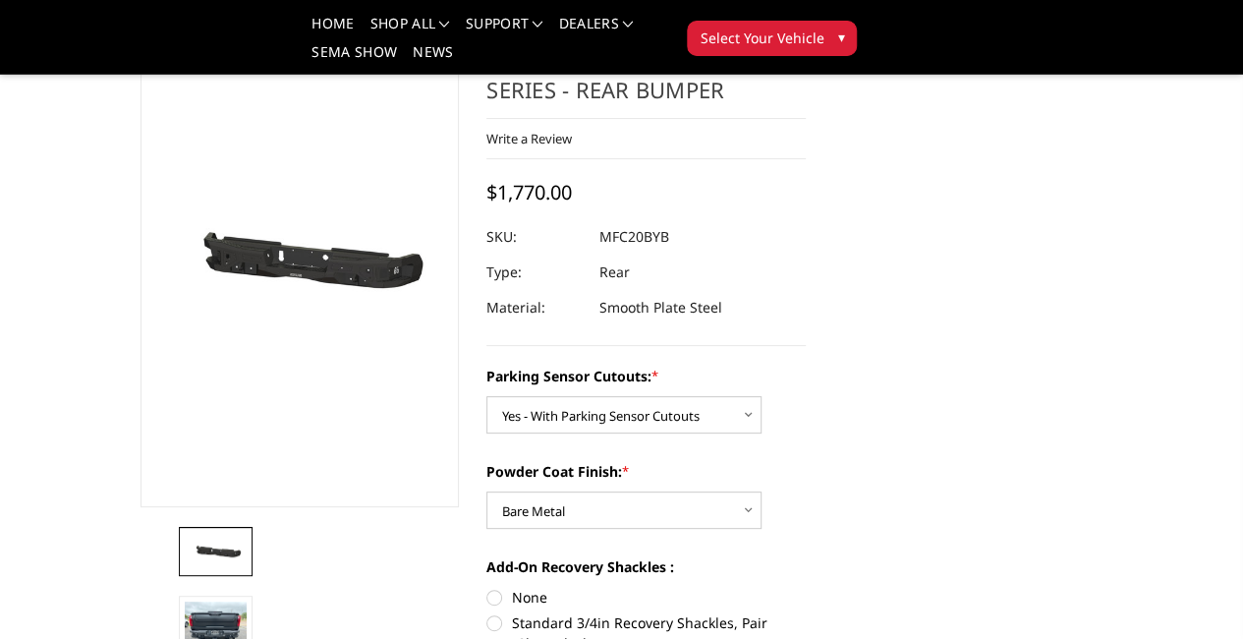
radio input "true"
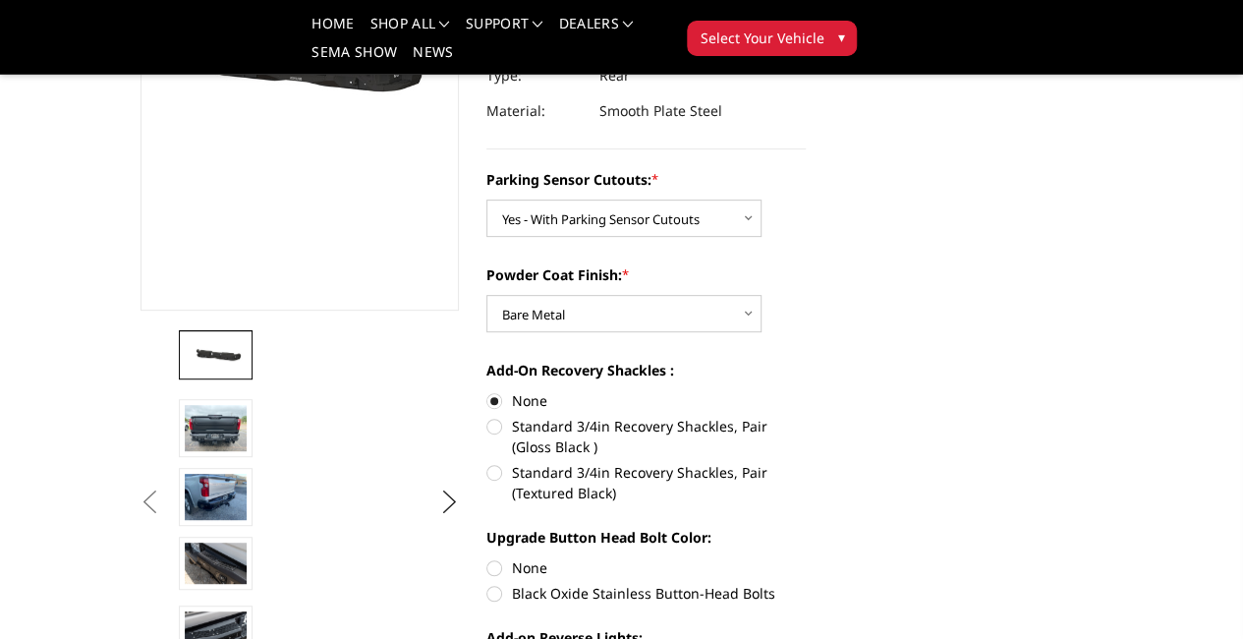
scroll to position [393, 0]
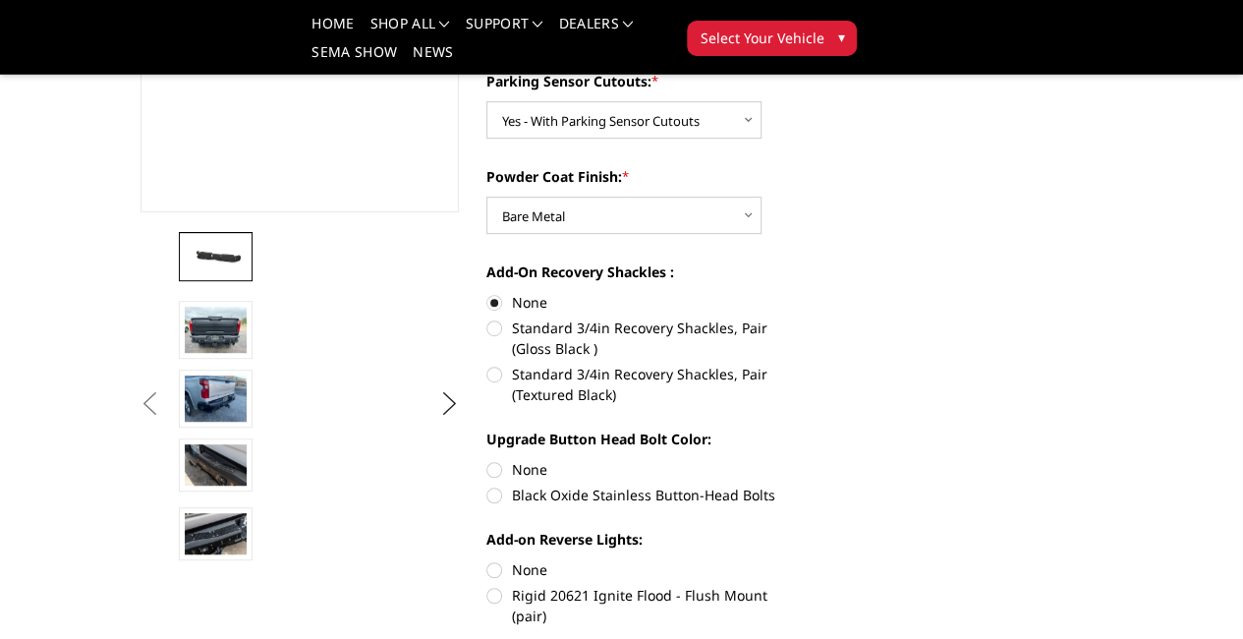
click at [486, 459] on label "None" at bounding box center [645, 469] width 319 height 21
click at [486, 459] on input "None" at bounding box center [486, 459] width 1 height 1
radio input "true"
click at [487, 559] on label "None" at bounding box center [645, 569] width 319 height 21
click at [487, 559] on input "None" at bounding box center [486, 559] width 1 height 1
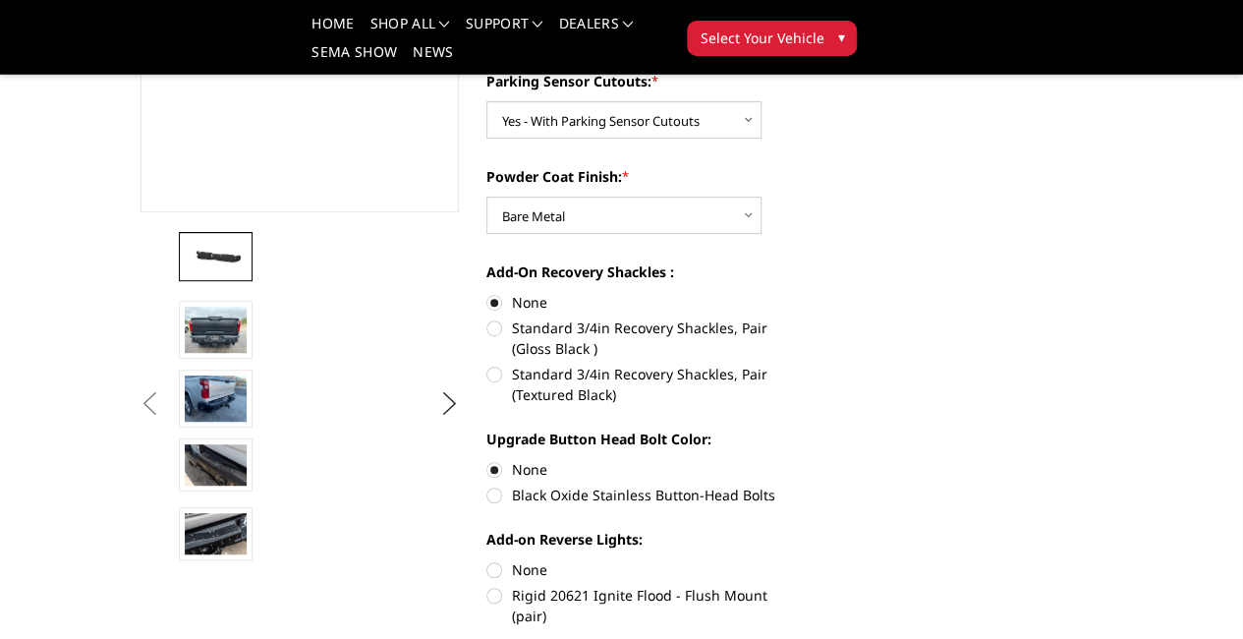
radio input "true"
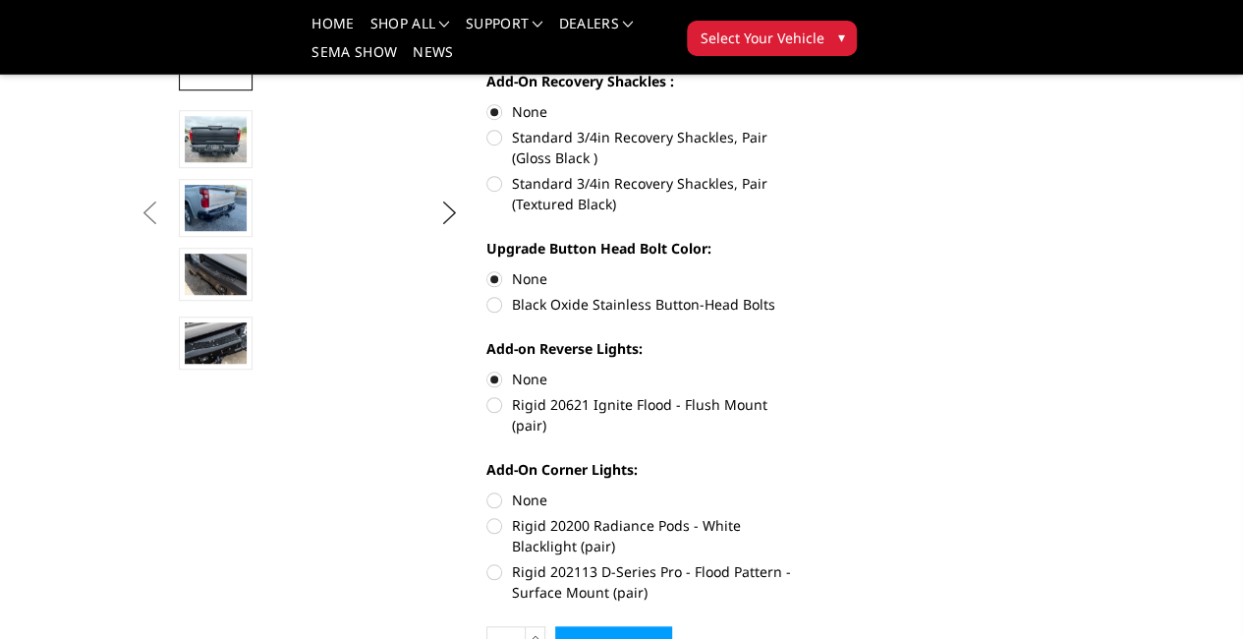
scroll to position [590, 0]
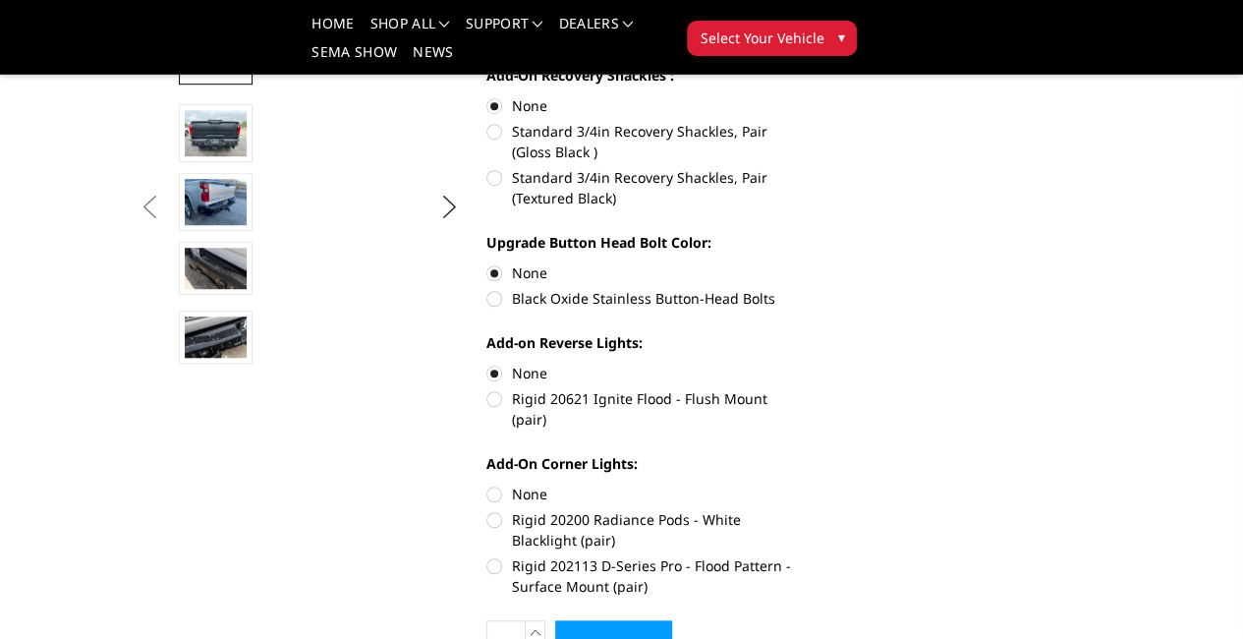
click at [486, 483] on label "None" at bounding box center [645, 493] width 319 height 21
click at [486, 483] on input "None" at bounding box center [486, 483] width 1 height 1
radio input "true"
click at [672, 620] on input "Add to Cart" at bounding box center [613, 644] width 117 height 49
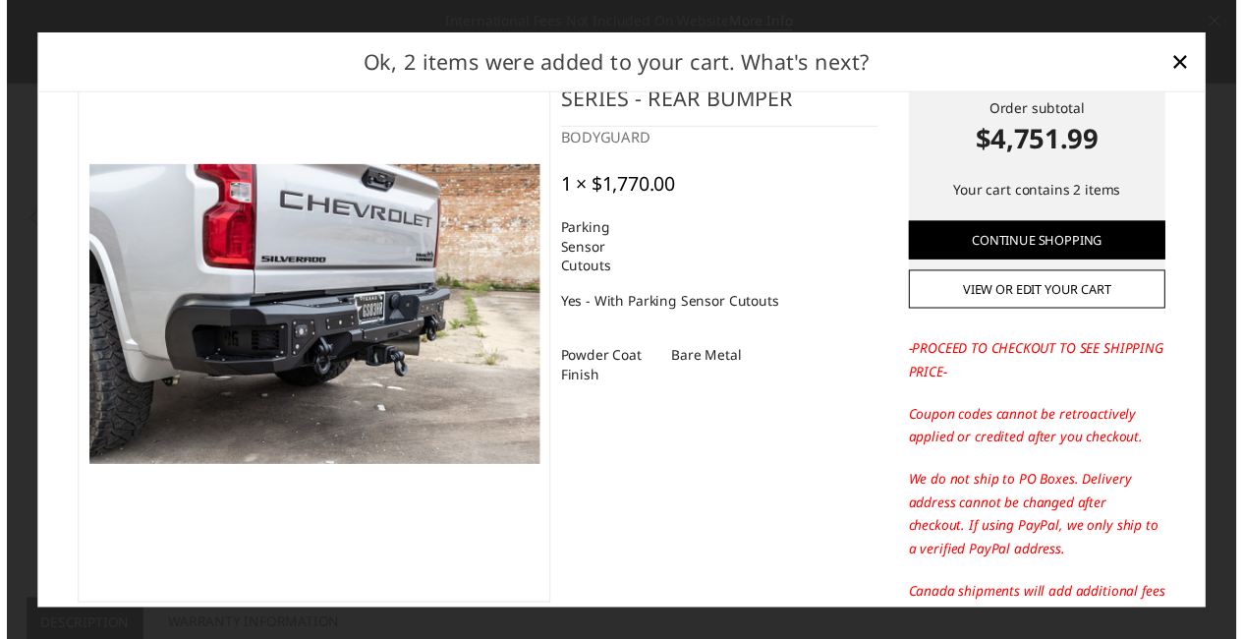
scroll to position [0, 0]
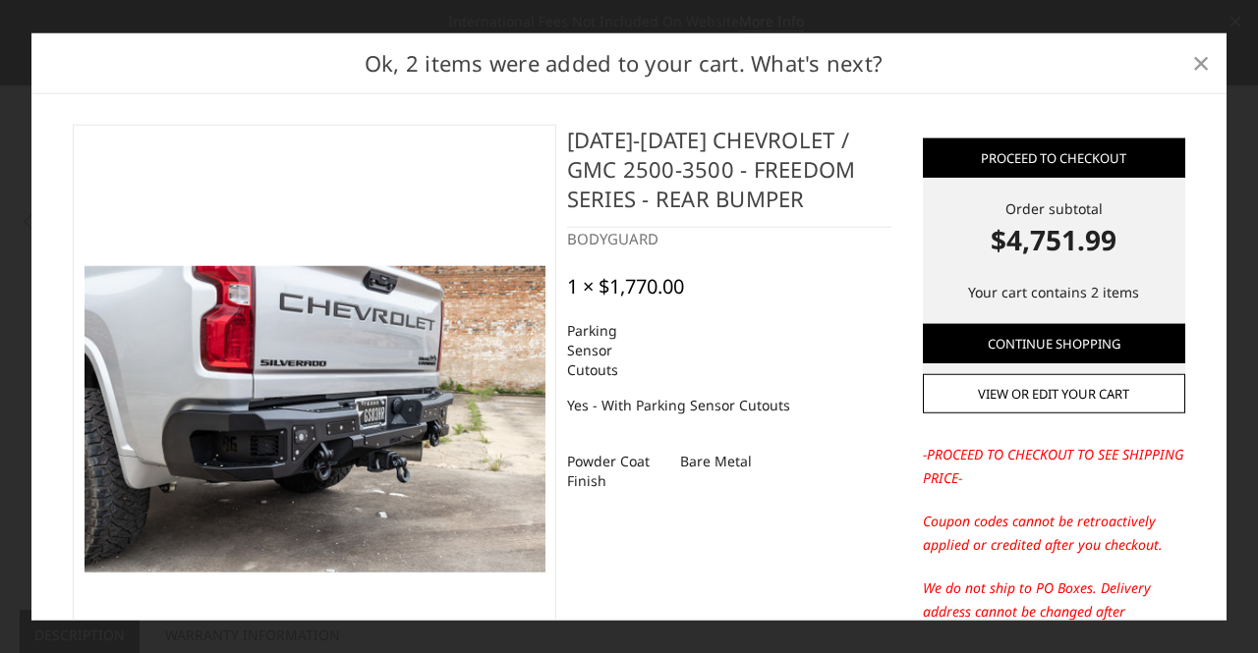
click at [1199, 54] on span "×" at bounding box center [1201, 62] width 18 height 42
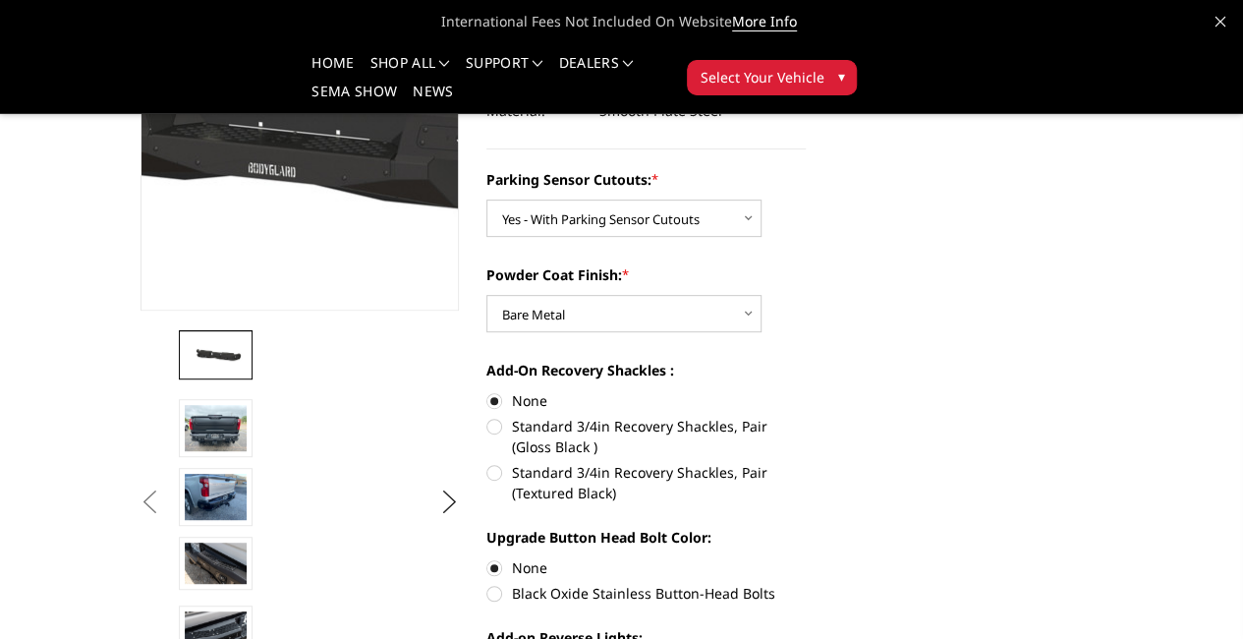
scroll to position [393, 0]
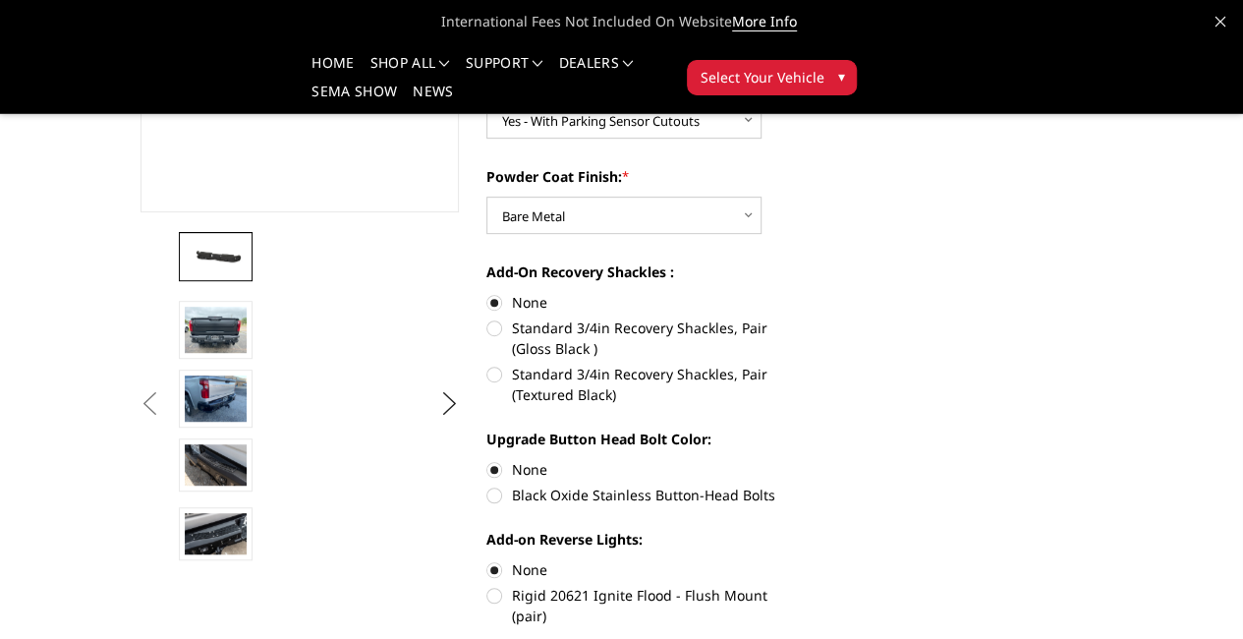
click at [543, 279] on img at bounding box center [574, 258] width 62 height 41
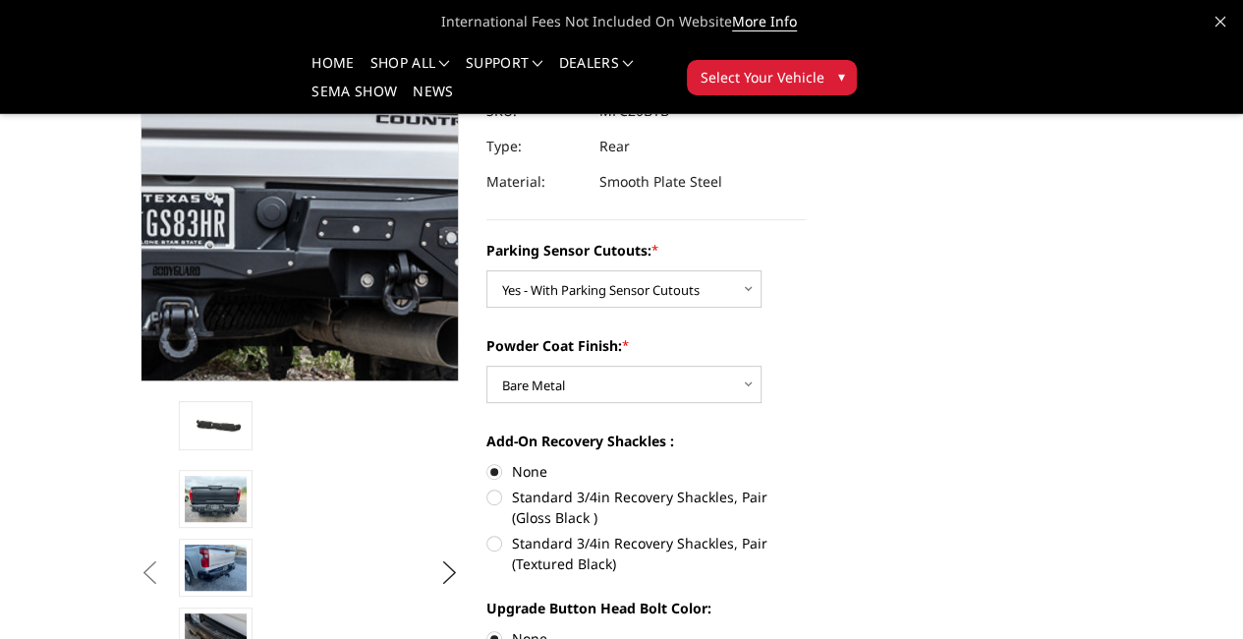
scroll to position [254, 0]
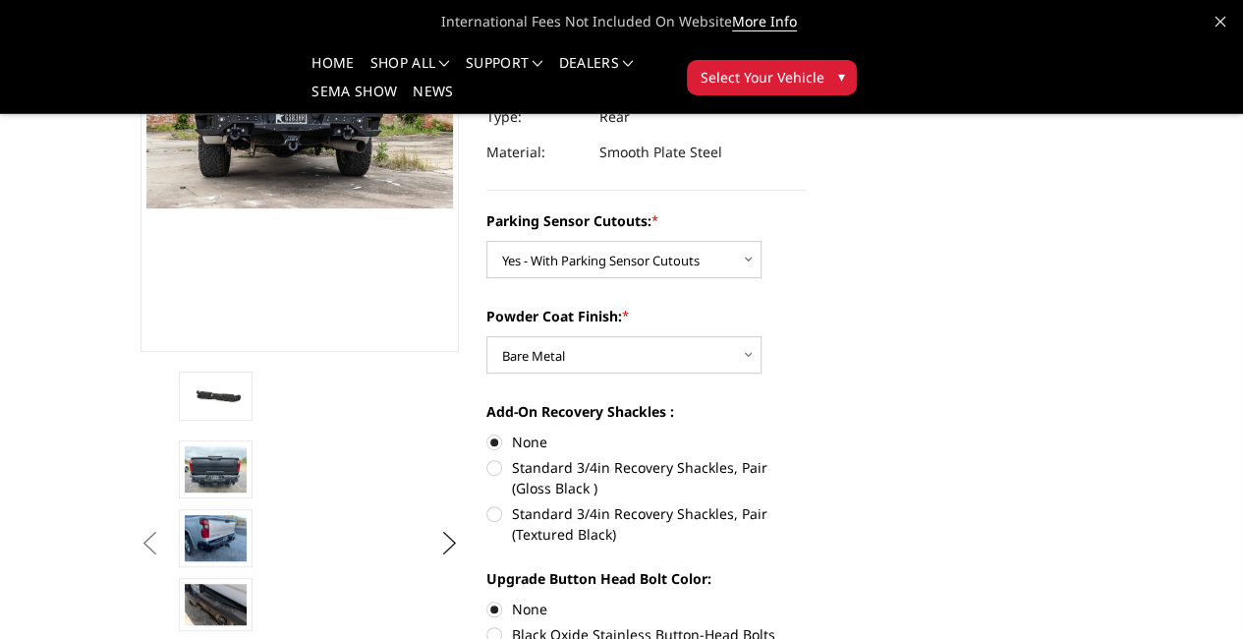
click at [136, 547] on button "Previous" at bounding box center [150, 543] width 29 height 29
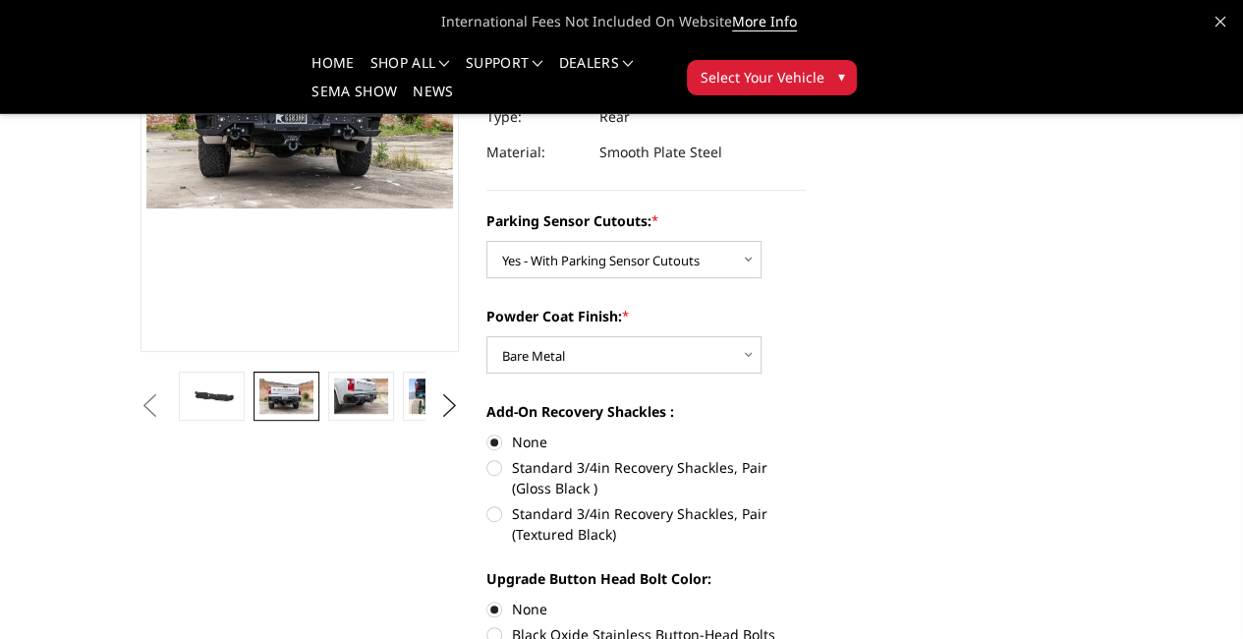
click at [259, 414] on img at bounding box center [285, 395] width 53 height 35
click at [334, 414] on img at bounding box center [360, 395] width 53 height 35
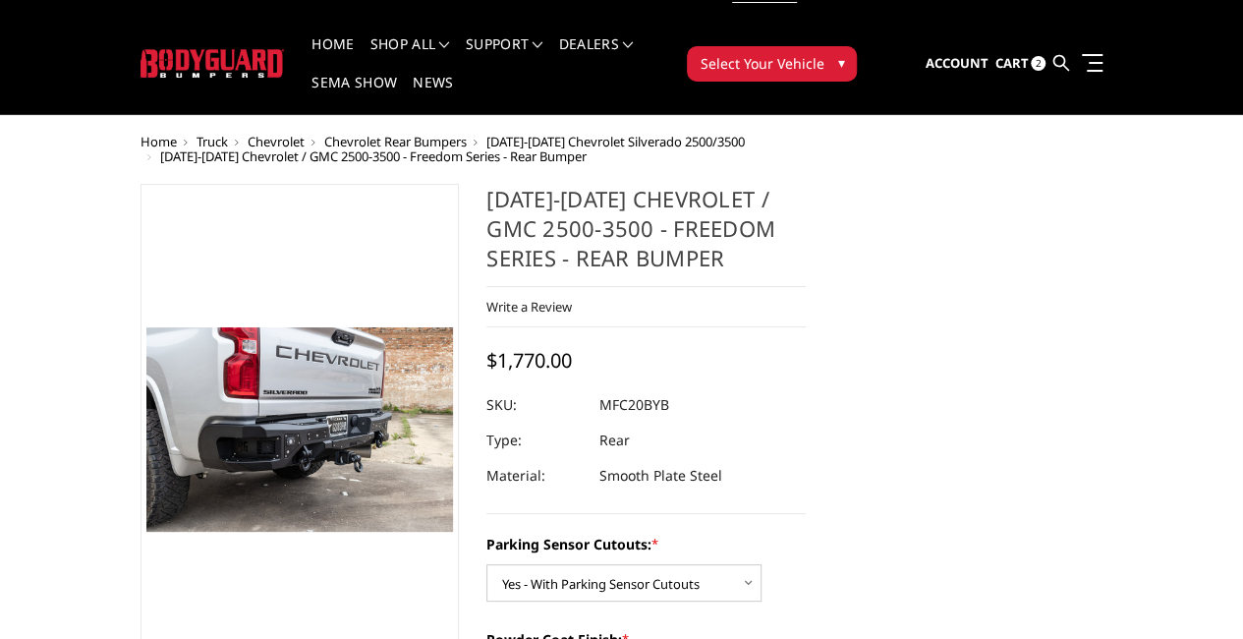
scroll to position [0, 0]
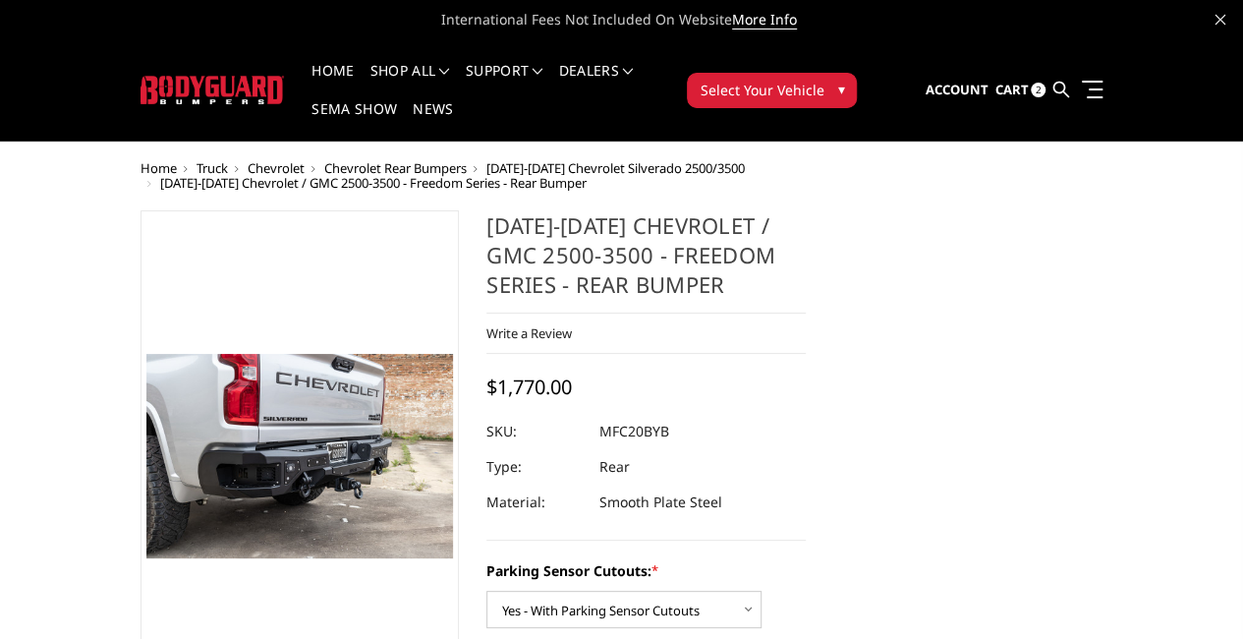
click at [1028, 81] on span "Cart" at bounding box center [1010, 90] width 33 height 18
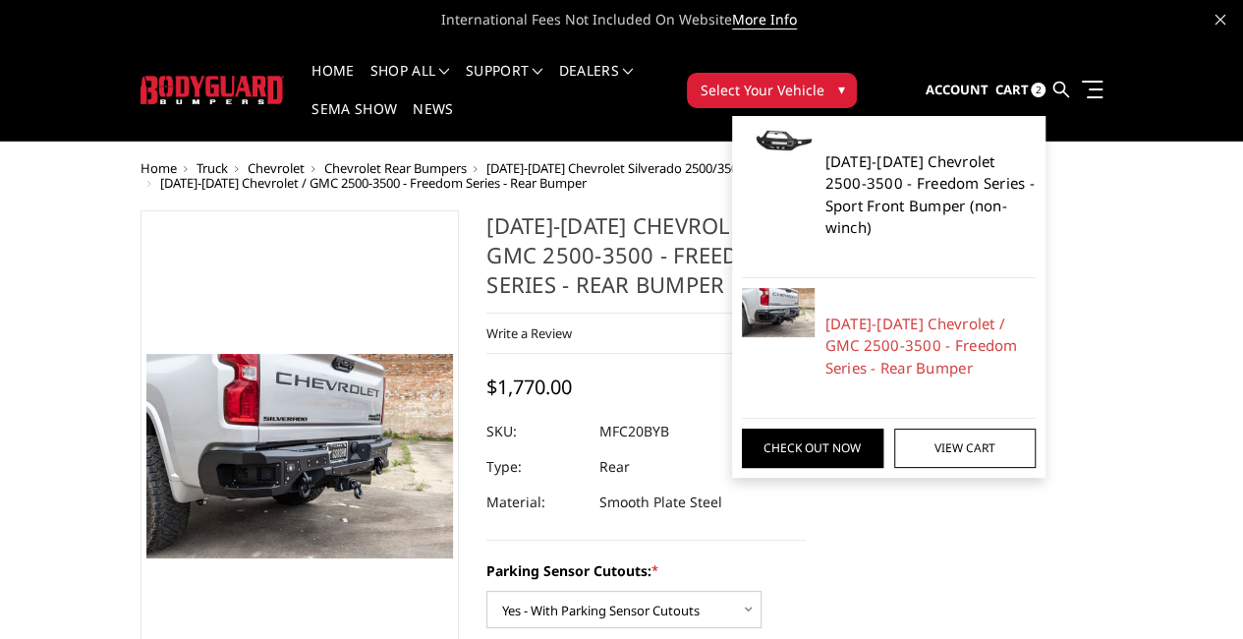
click at [1037, 165] on link "[DATE]-[DATE] Chevrolet 2500-3500 - Freedom Series - Sport Front Bumper (non-wi…" at bounding box center [930, 194] width 211 height 88
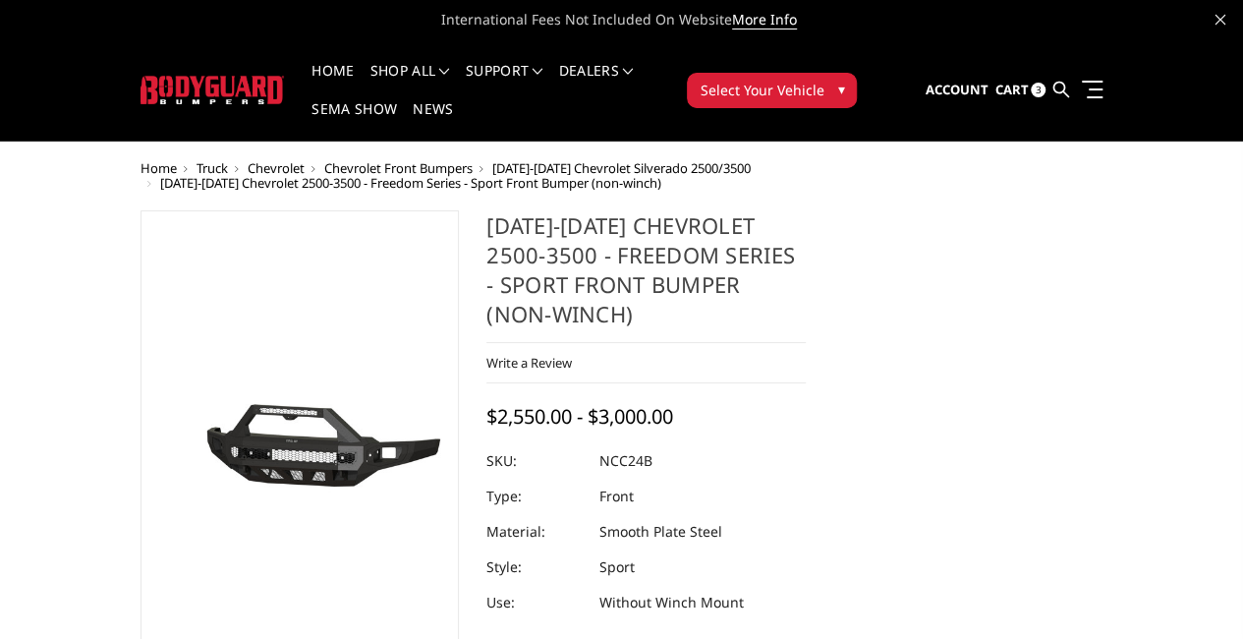
click at [1028, 81] on span "Cart" at bounding box center [1010, 90] width 33 height 18
